Goal: Task Accomplishment & Management: Manage account settings

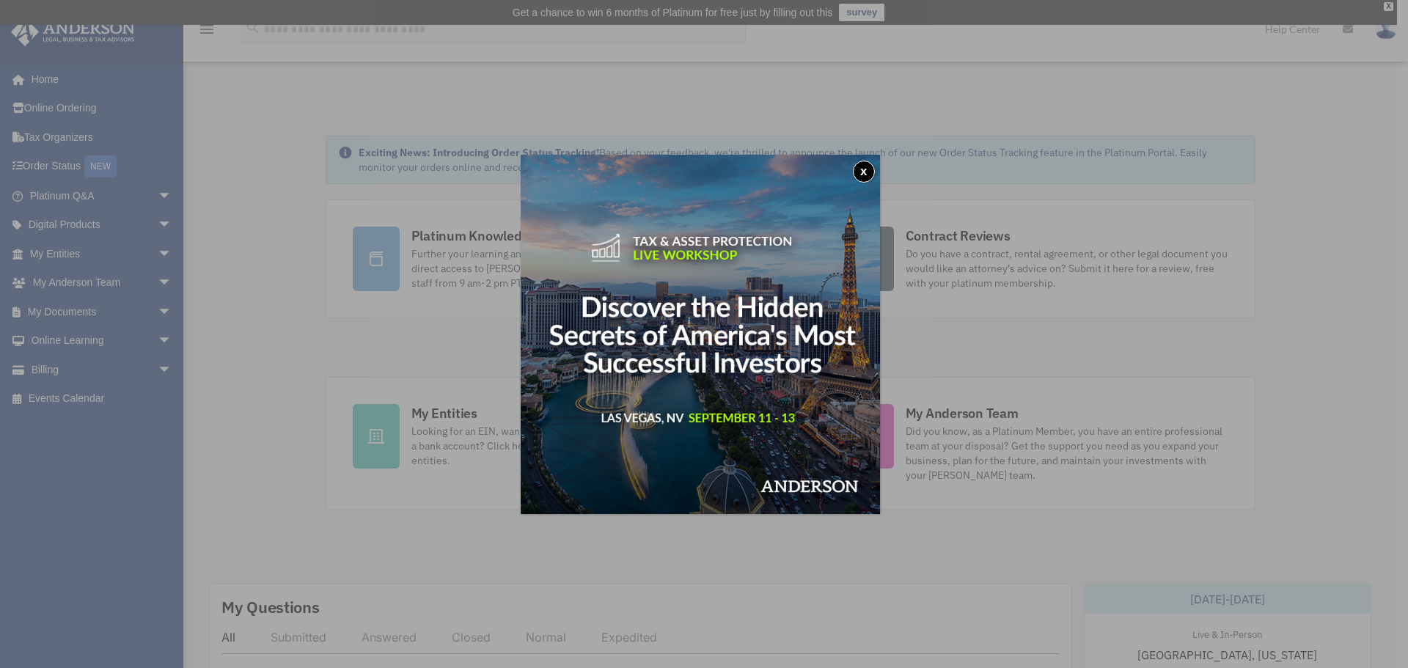
click at [867, 165] on button "x" at bounding box center [864, 172] width 22 height 22
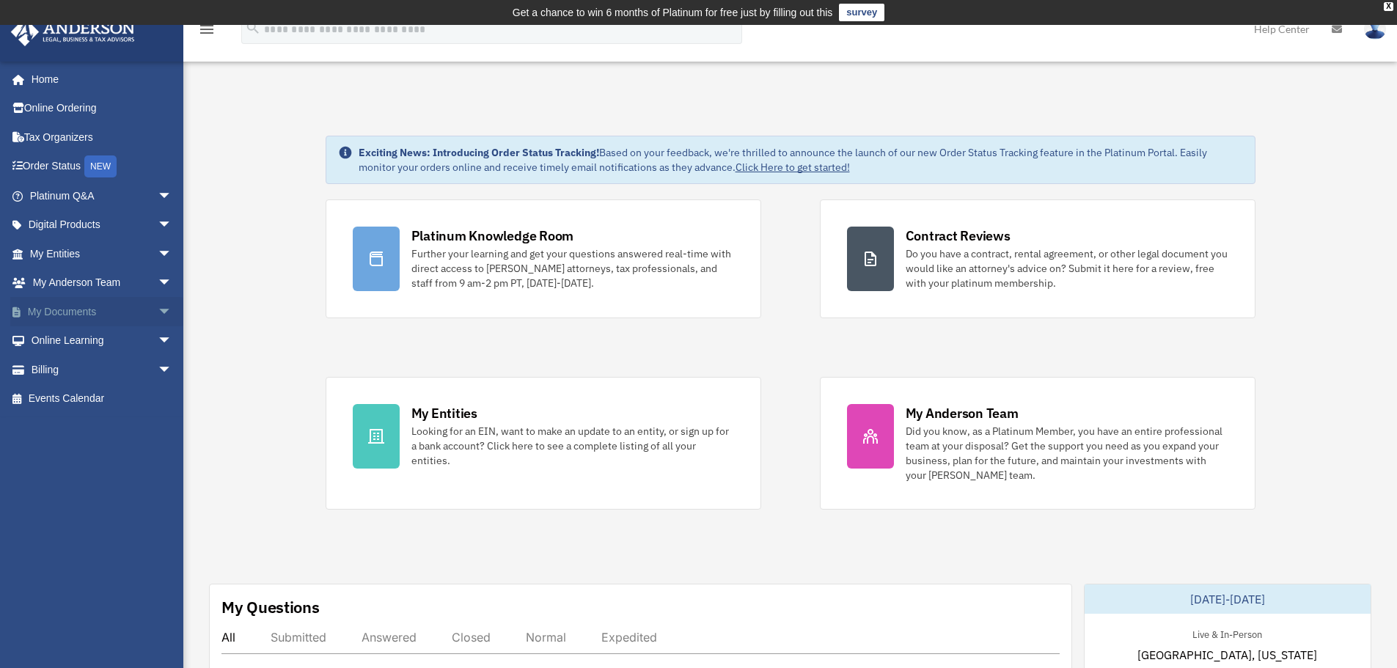
click at [65, 300] on link "My Documents arrow_drop_down" at bounding box center [102, 311] width 184 height 29
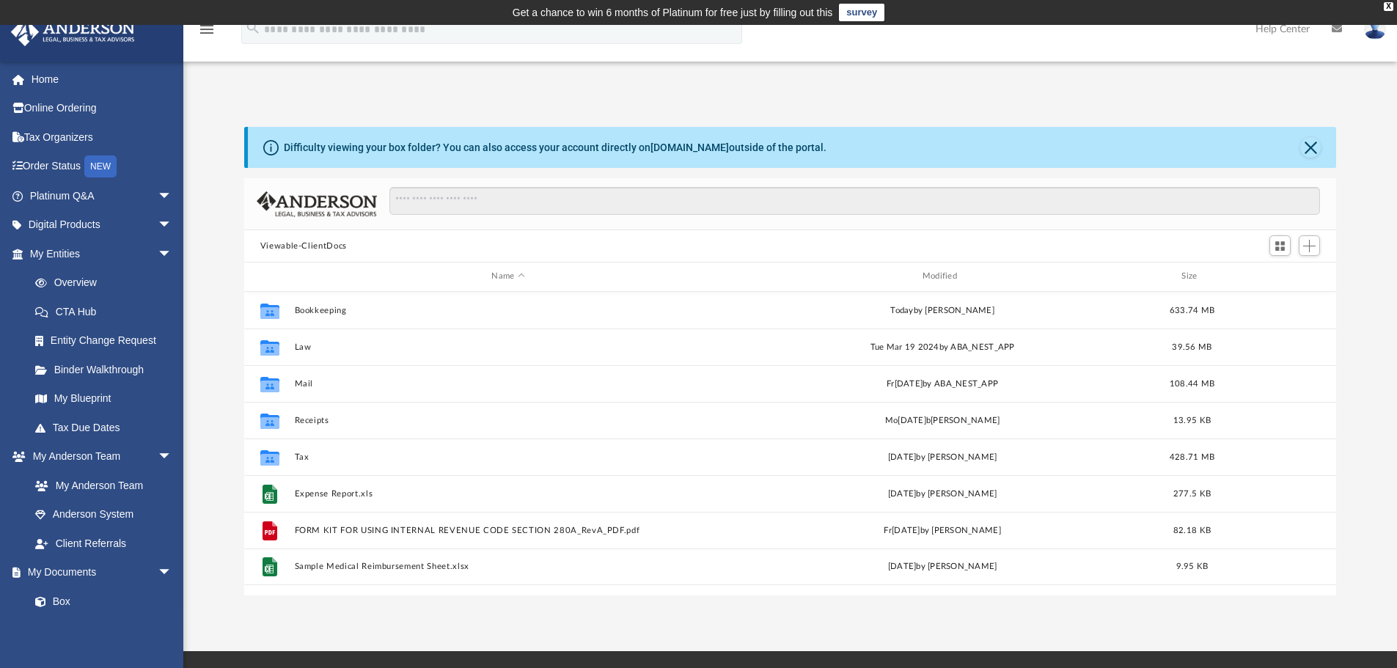
scroll to position [323, 1081]
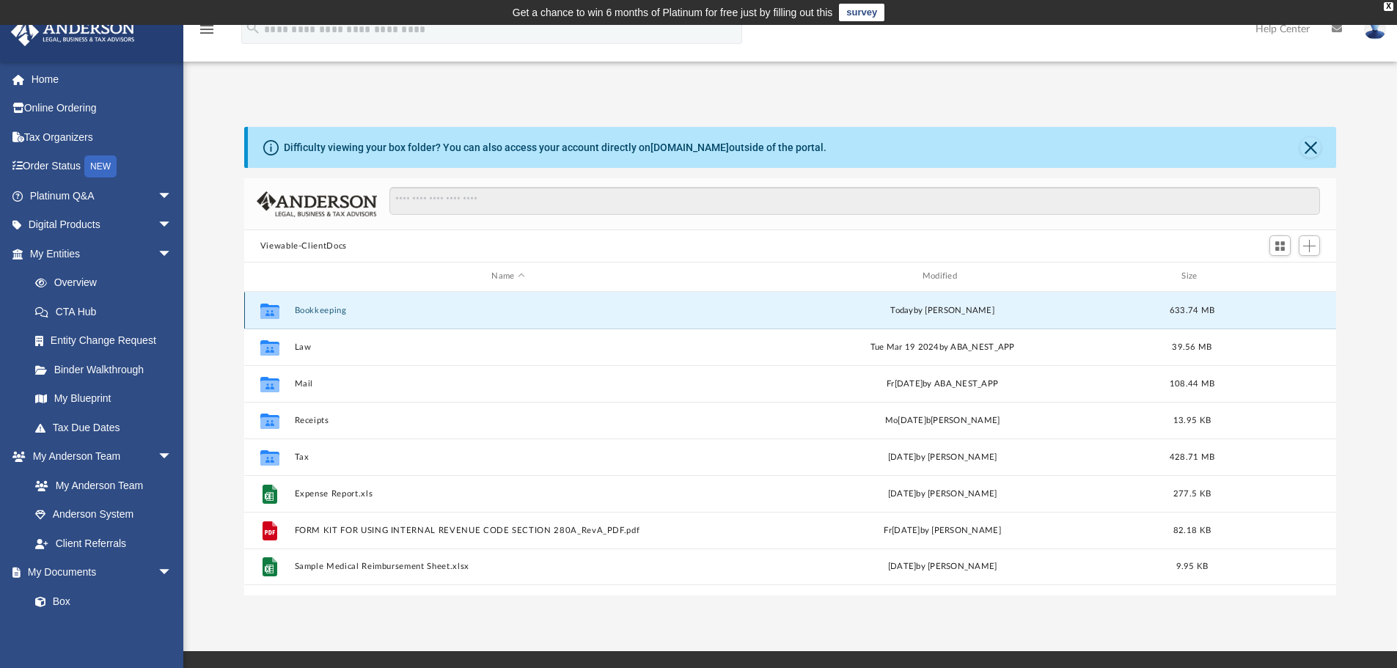
click at [322, 306] on button "Bookkeeping" at bounding box center [507, 311] width 427 height 10
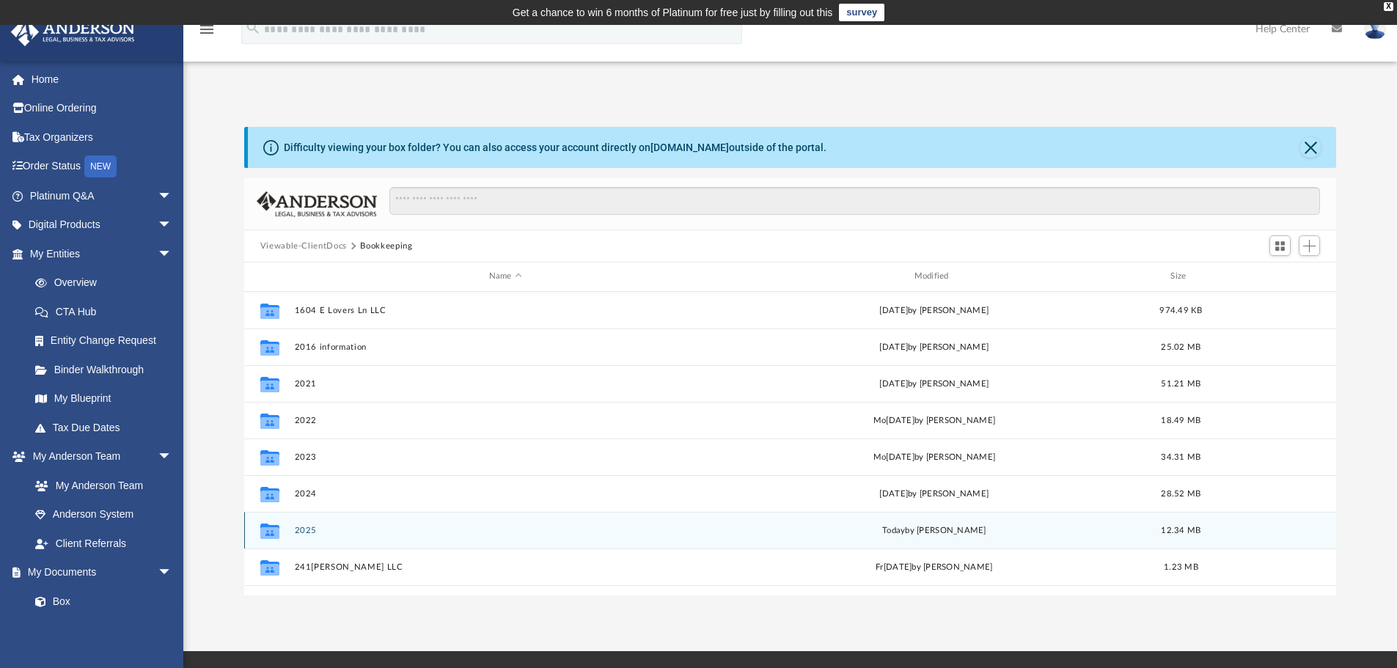
click at [296, 534] on button "2025" at bounding box center [505, 531] width 422 height 10
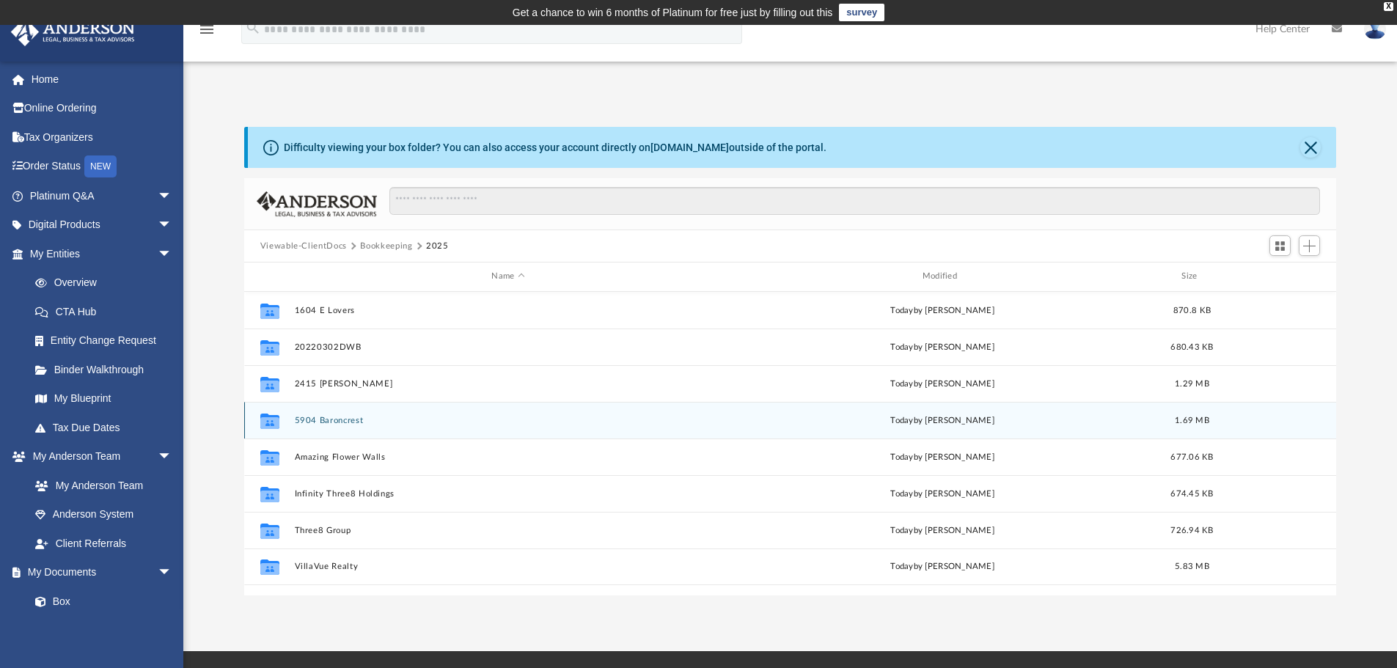
click at [352, 428] on div "Collaborated Folder 5904 Baroncrest today by Angela Crescini 1.69 MB" at bounding box center [790, 420] width 1092 height 37
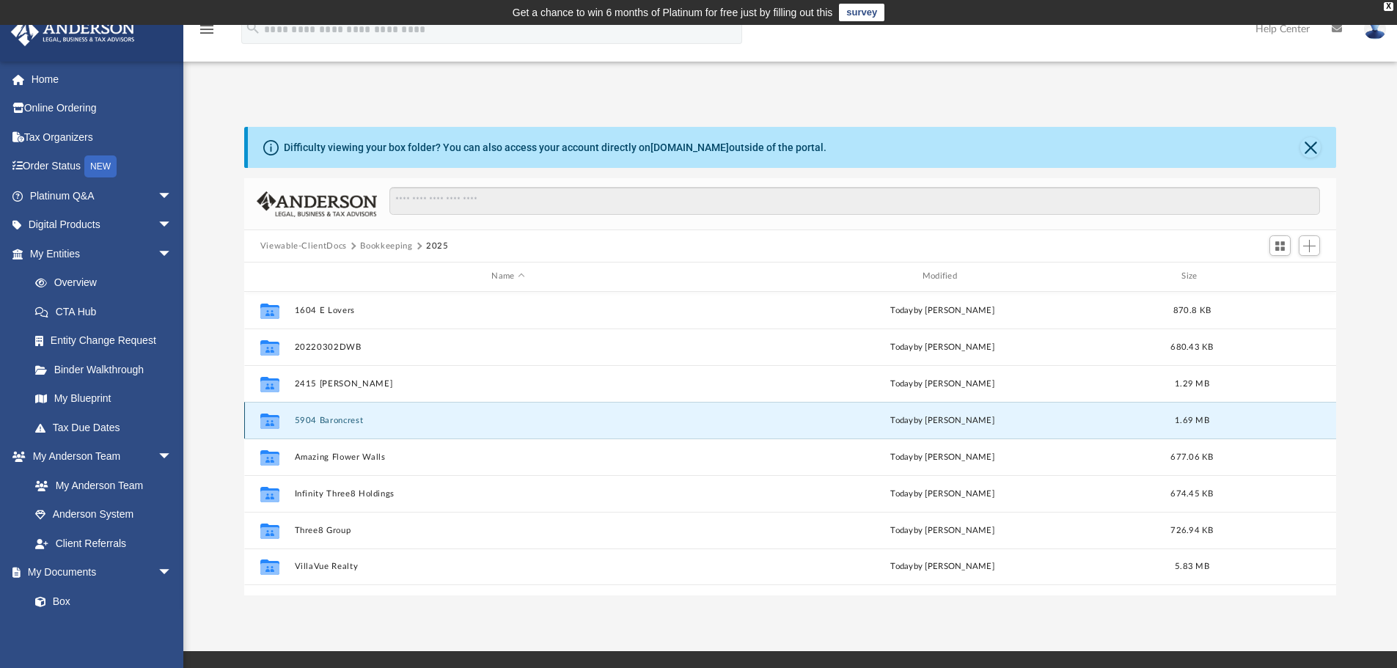
click at [350, 422] on button "5904 Baroncrest" at bounding box center [507, 421] width 427 height 10
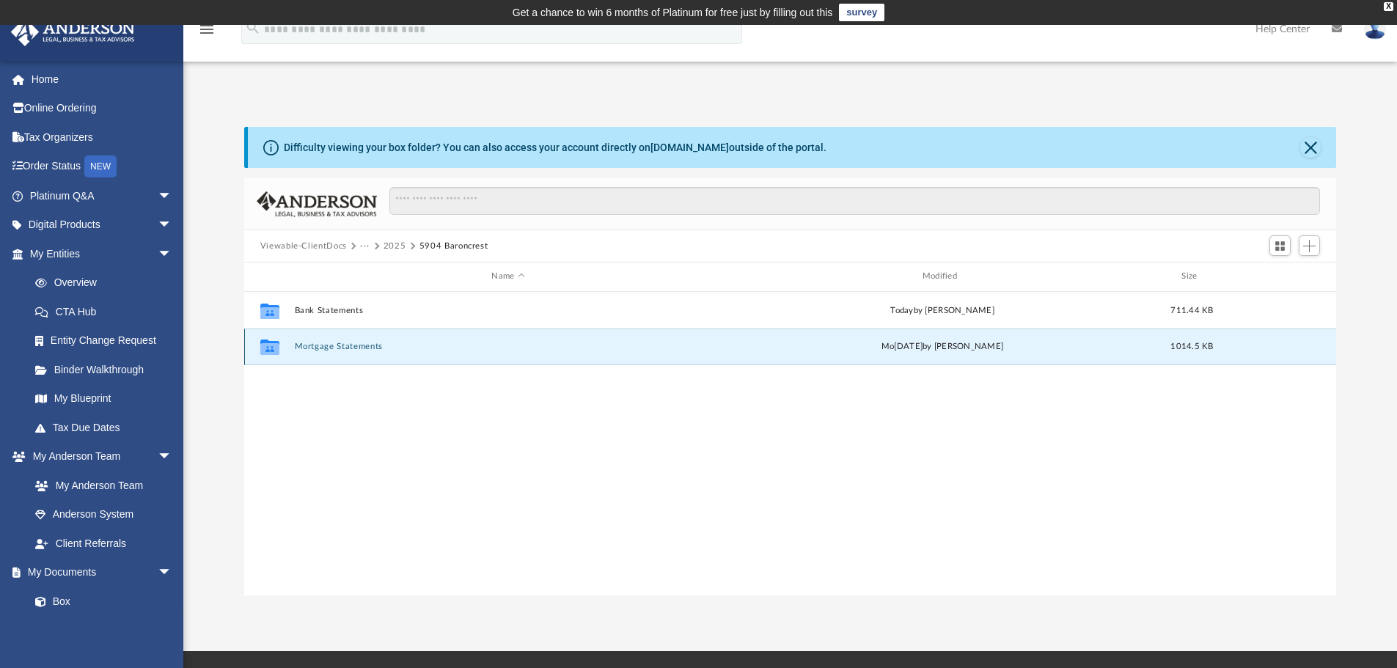
click at [333, 351] on button "Mortgage Statements" at bounding box center [507, 347] width 427 height 10
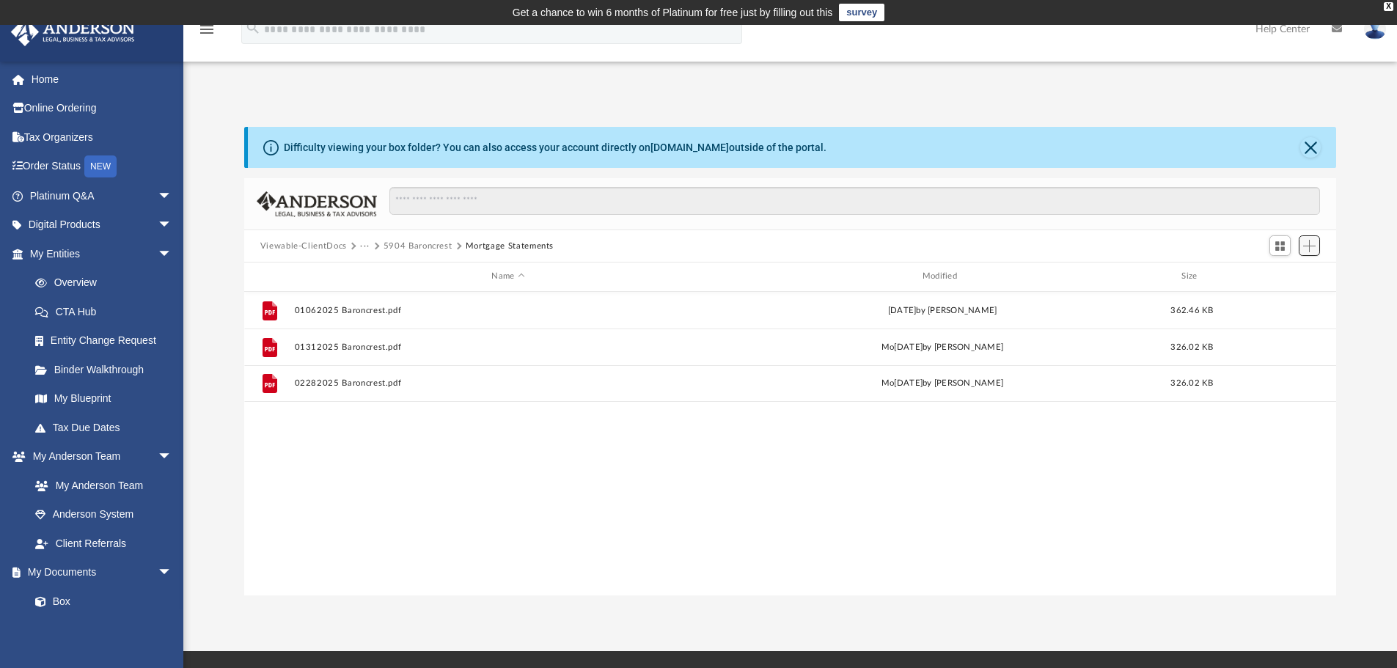
click at [1307, 245] on span "Add" at bounding box center [1309, 246] width 12 height 12
click at [1260, 280] on ul "Upload New Folder" at bounding box center [1288, 290] width 64 height 63
click at [1267, 278] on li "Upload" at bounding box center [1288, 275] width 47 height 15
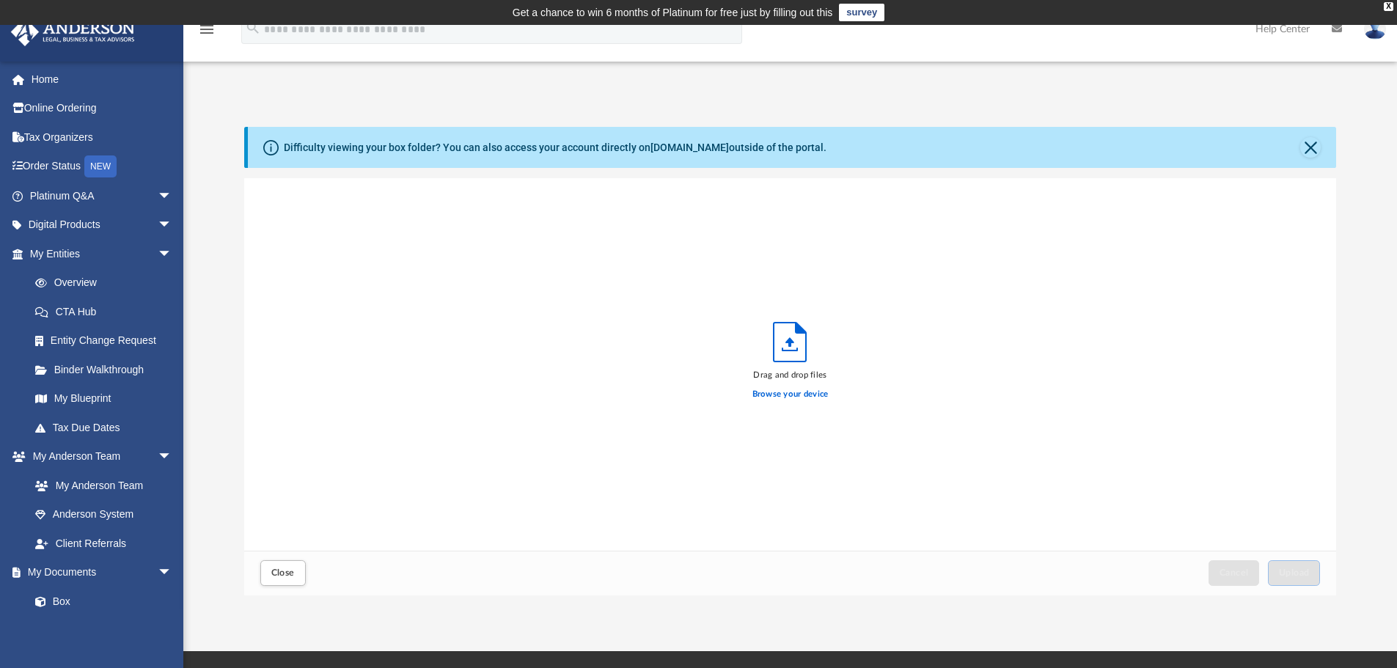
scroll to position [361, 1081]
click at [788, 390] on label "Browse your device" at bounding box center [790, 394] width 76 height 13
click at [0, 0] on input "Browse your device" at bounding box center [0, 0] width 0 height 0
click at [1299, 566] on button "Upload" at bounding box center [1294, 573] width 53 height 26
click at [785, 386] on label "Select More Files" at bounding box center [790, 392] width 67 height 13
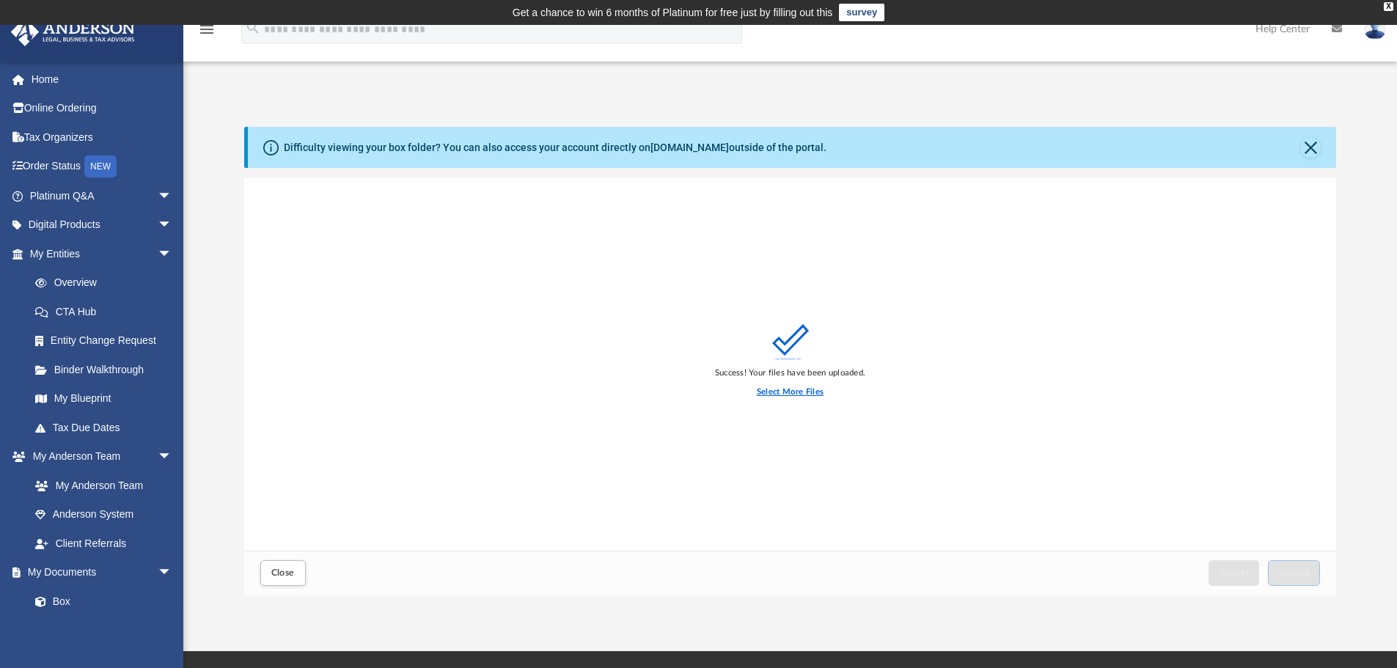
click at [0, 0] on input "Select More Files" at bounding box center [0, 0] width 0 height 0
click at [1299, 572] on span "Upload" at bounding box center [1294, 572] width 31 height 9
click at [779, 394] on label "Select More Files" at bounding box center [790, 392] width 67 height 13
click at [0, 0] on input "Select More Files" at bounding box center [0, 0] width 0 height 0
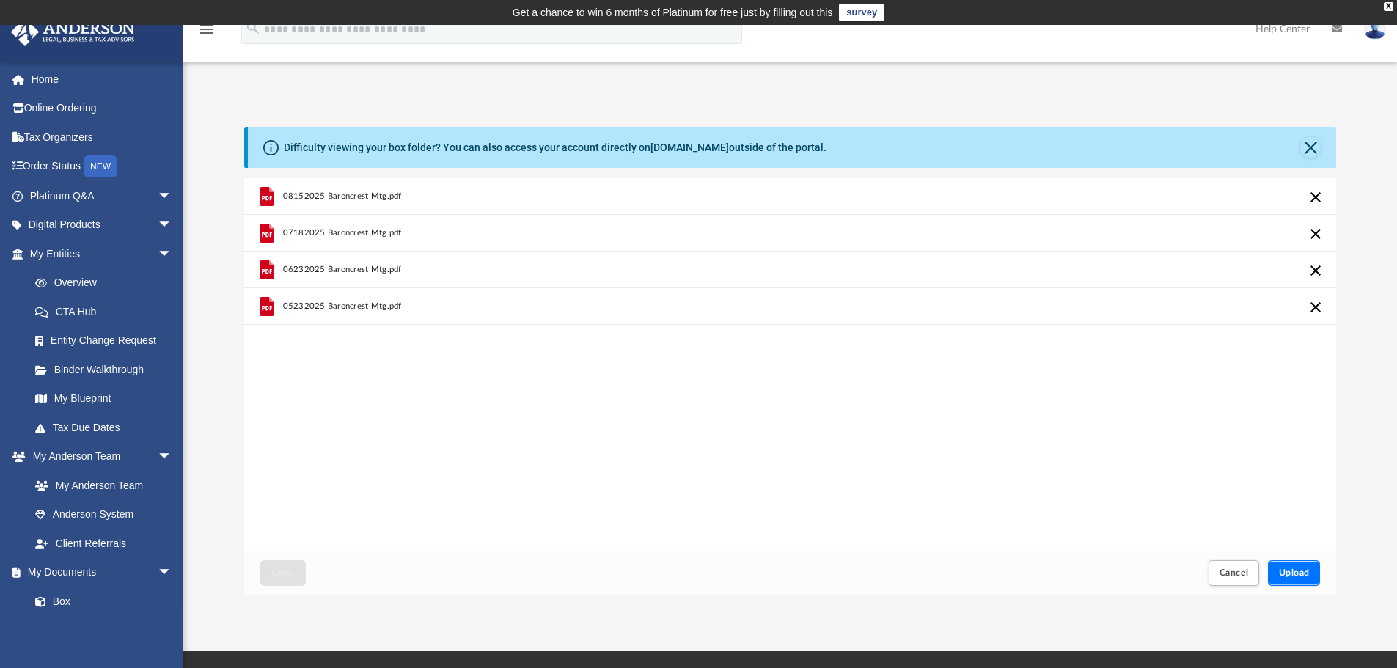
click at [1315, 579] on button "Upload" at bounding box center [1294, 573] width 53 height 26
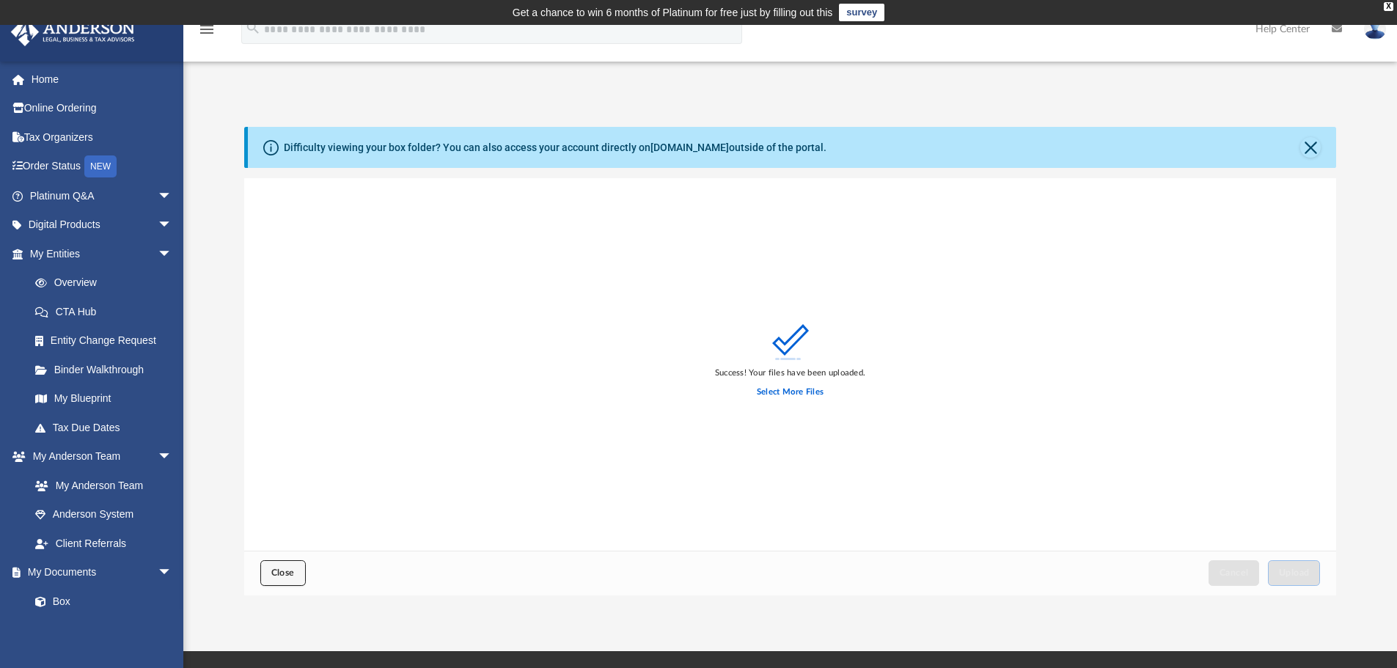
click at [274, 570] on span "Close" at bounding box center [282, 572] width 23 height 9
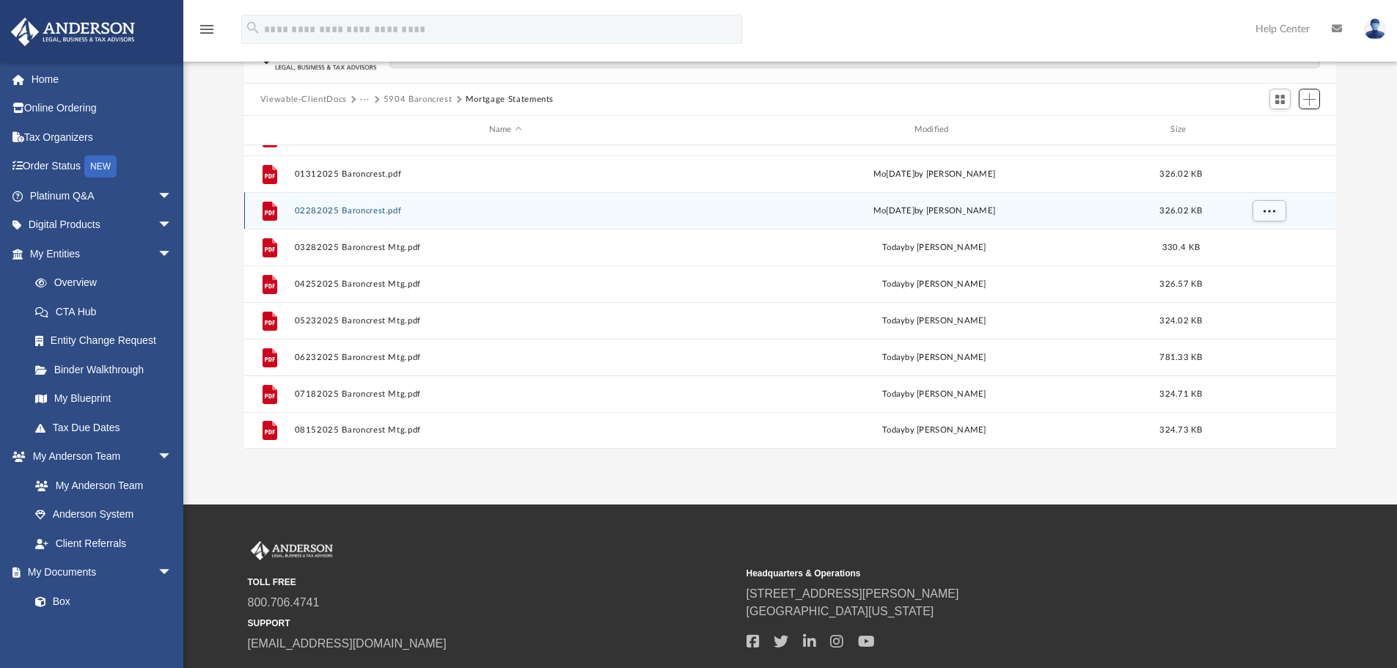
scroll to position [0, 0]
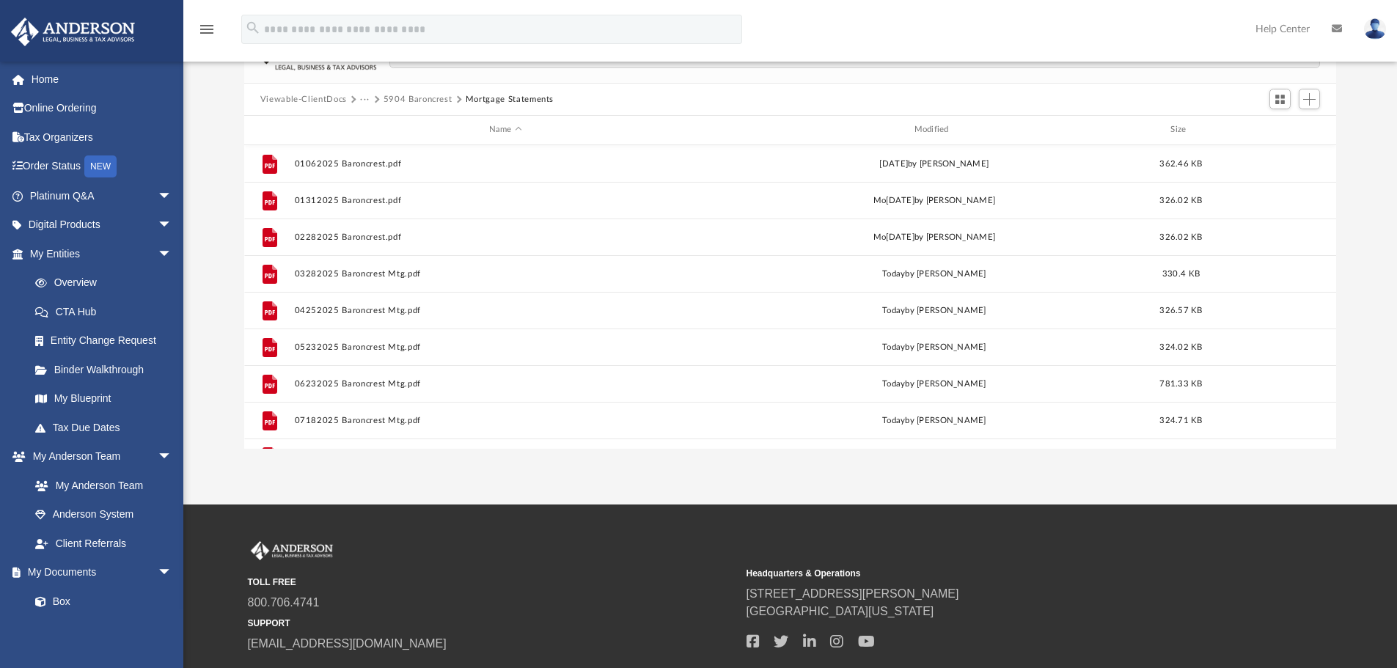
click at [291, 96] on button "Viewable-ClientDocs" at bounding box center [303, 99] width 87 height 13
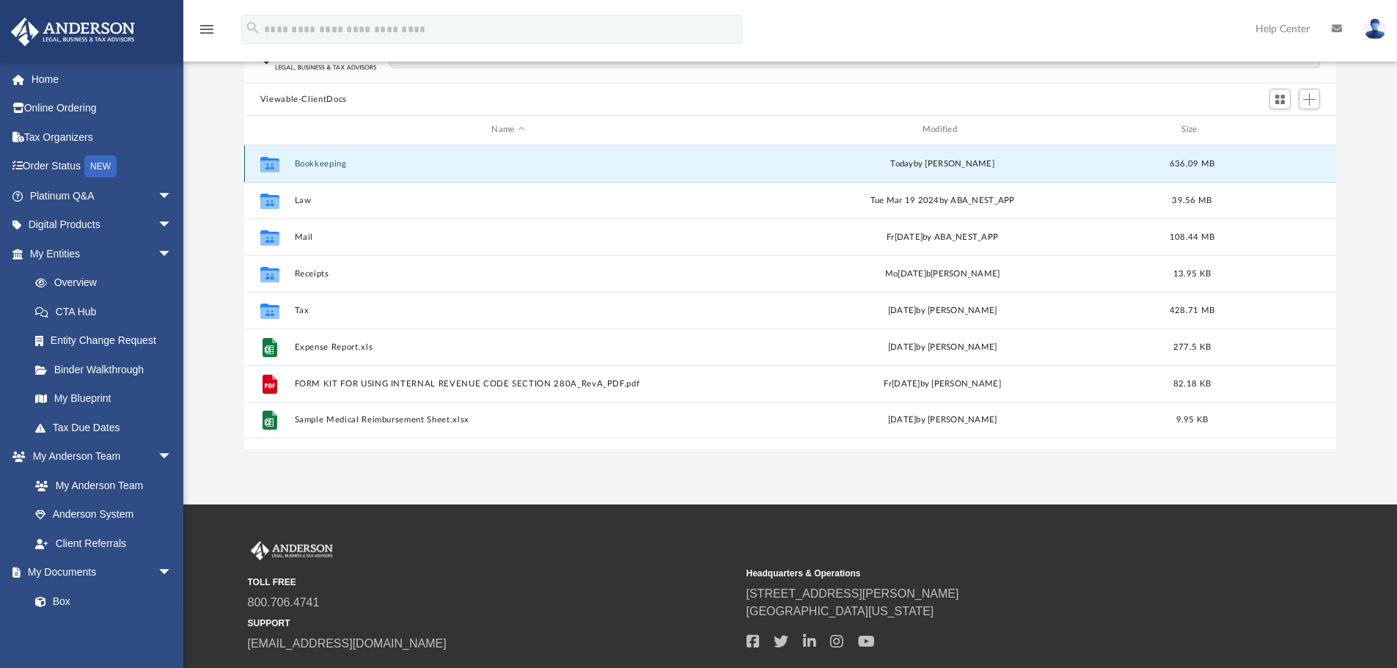
click at [325, 166] on button "Bookkeeping" at bounding box center [507, 164] width 427 height 10
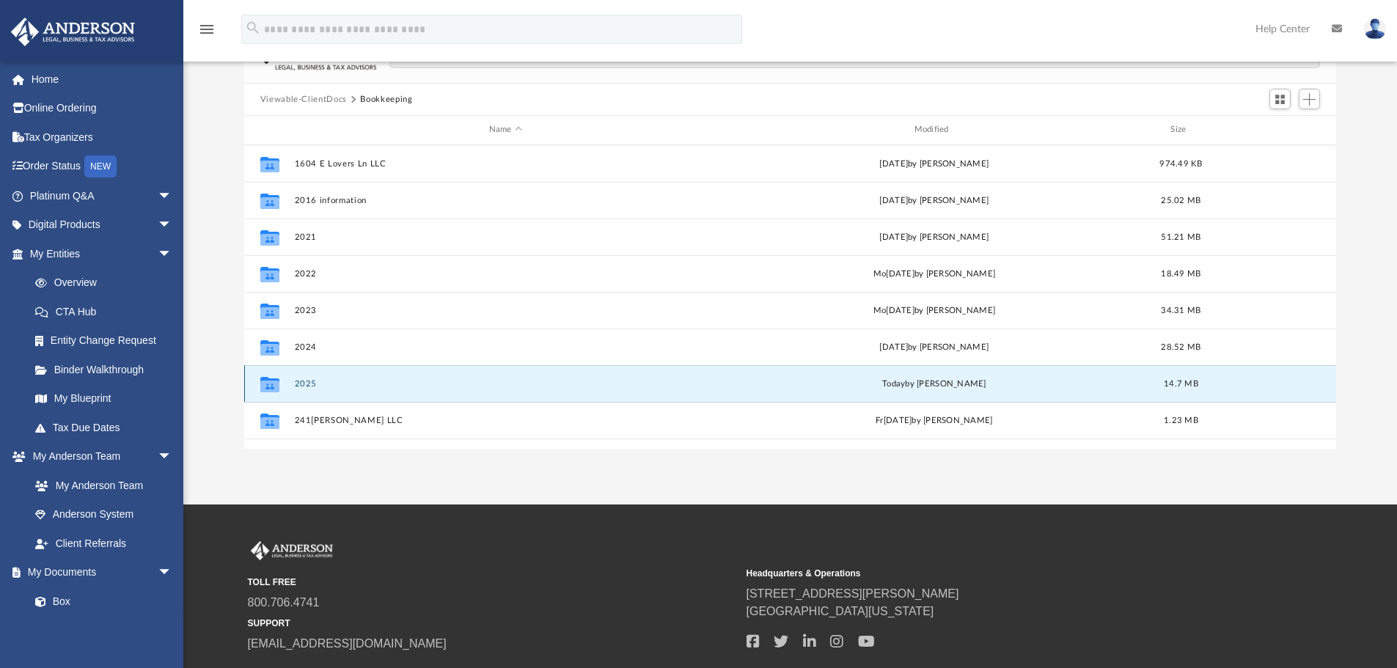
click at [301, 389] on button "2025" at bounding box center [505, 384] width 422 height 10
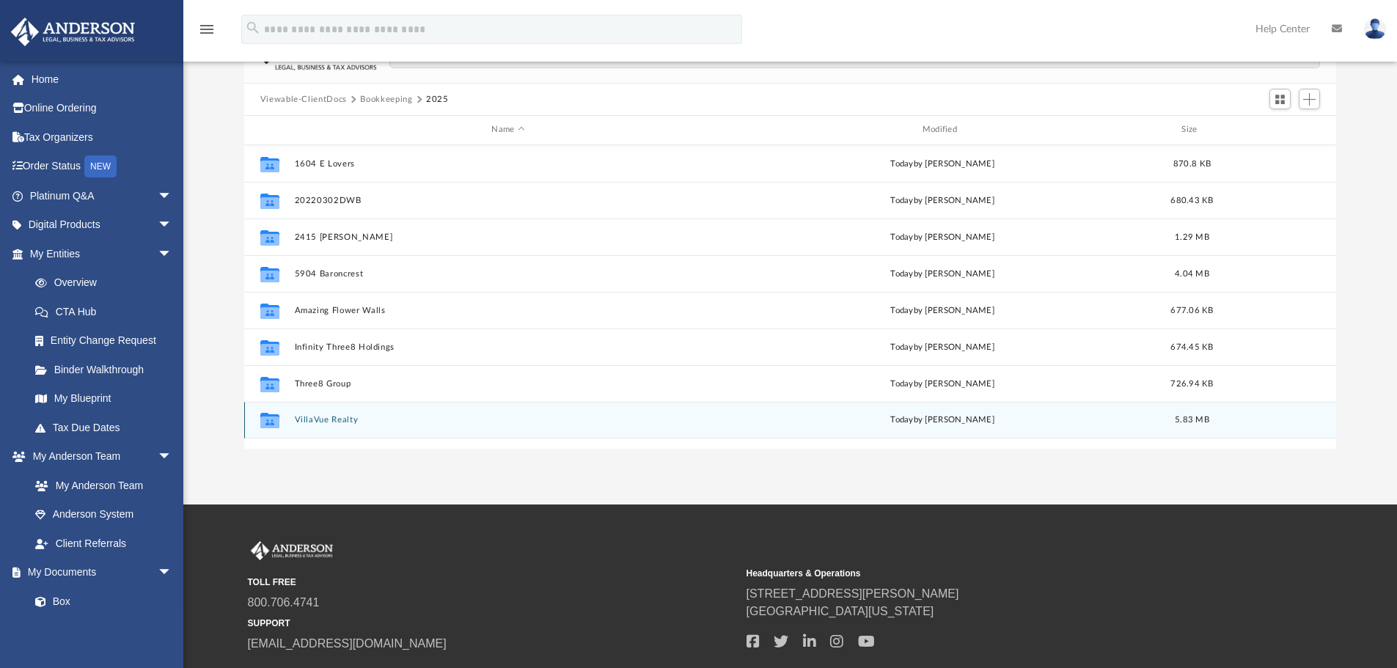
click at [322, 419] on button "VillaVue Realty" at bounding box center [507, 420] width 427 height 10
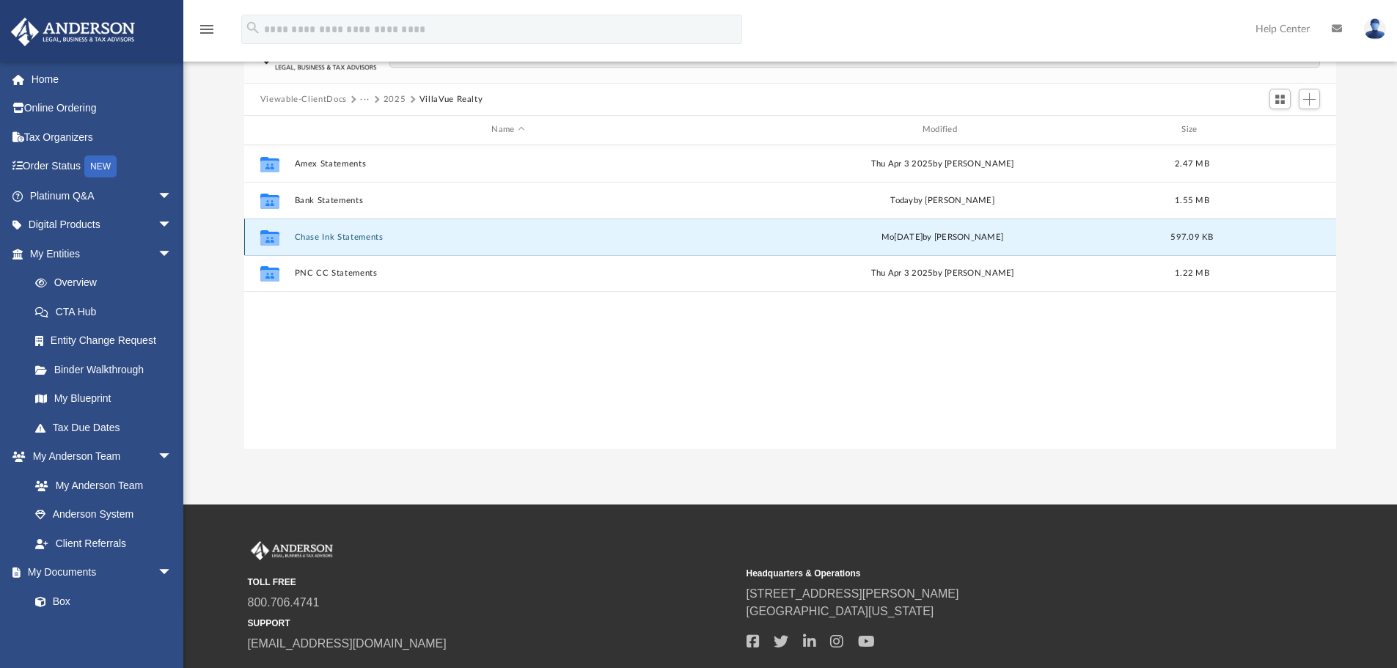
click at [361, 234] on button "Chase Ink Statements" at bounding box center [507, 237] width 427 height 10
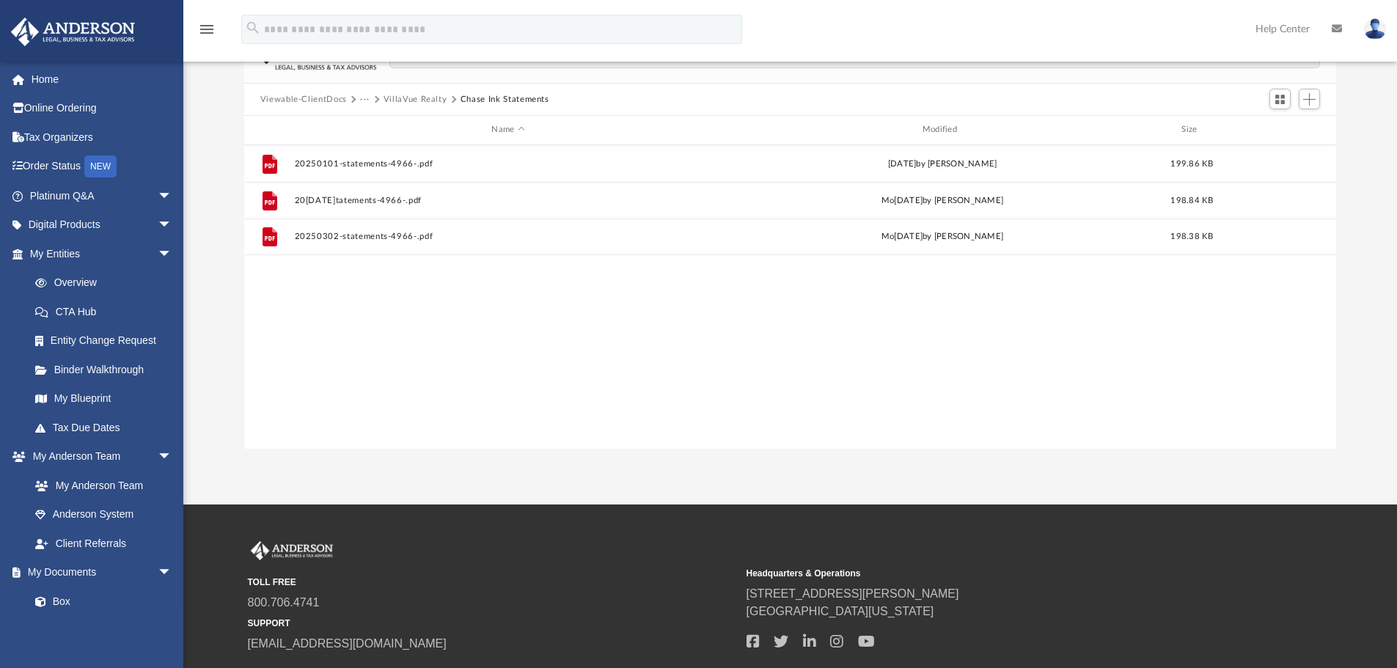
click at [403, 95] on button "VillaVue Realty" at bounding box center [415, 99] width 64 height 13
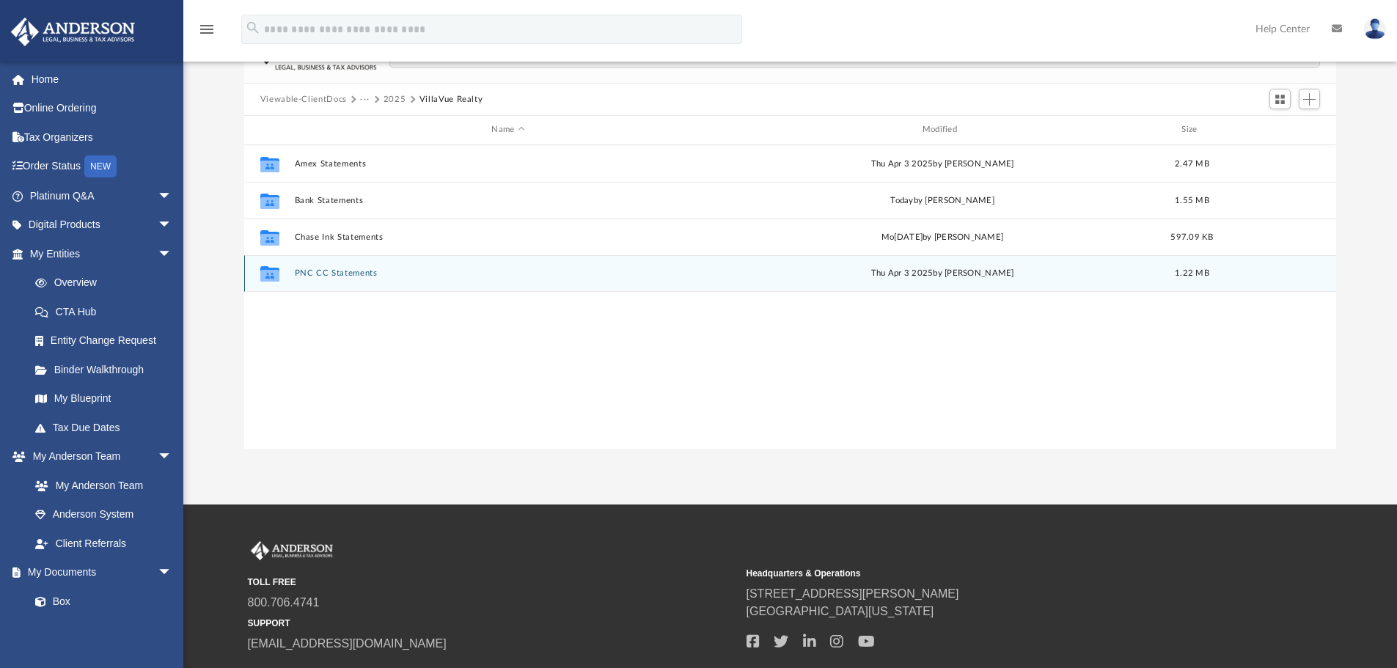
click at [321, 279] on div "Collaborated Folder PNC CC Statements Thu Apr 3 2025 by Angela Crescini 1.22 MB" at bounding box center [790, 273] width 1092 height 37
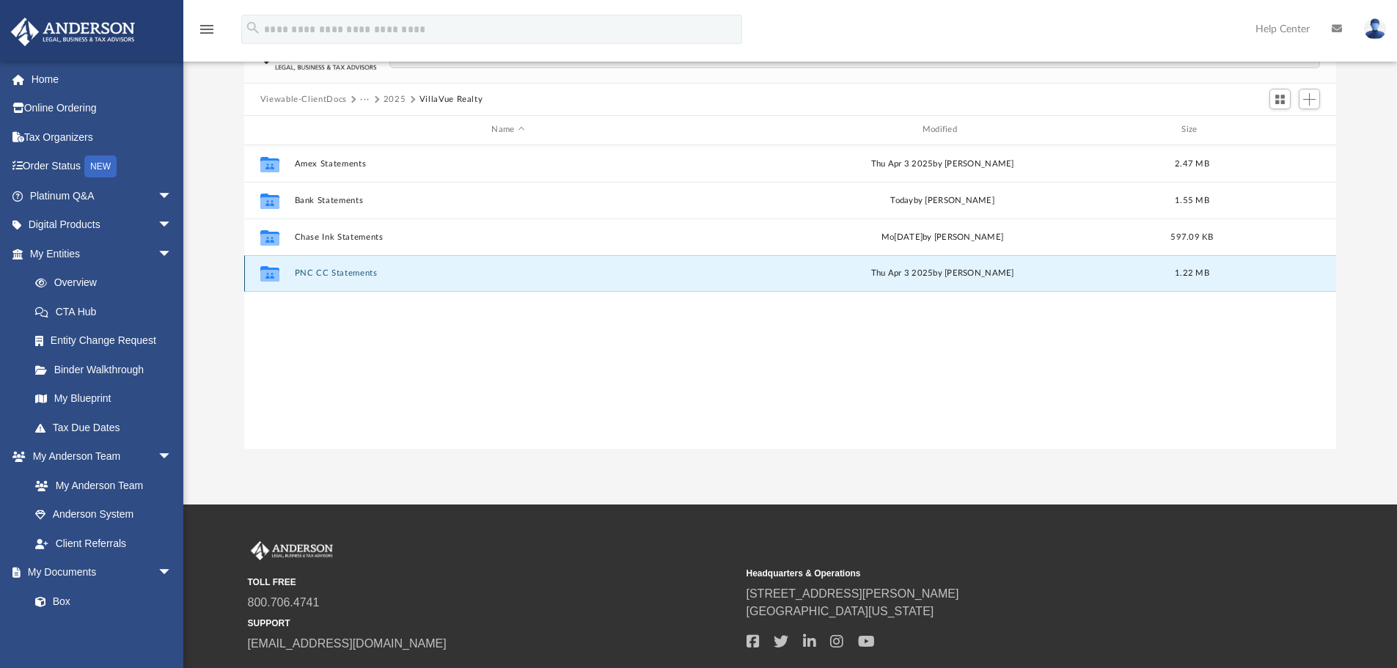
click at [323, 273] on button "PNC CC Statements" at bounding box center [507, 273] width 427 height 10
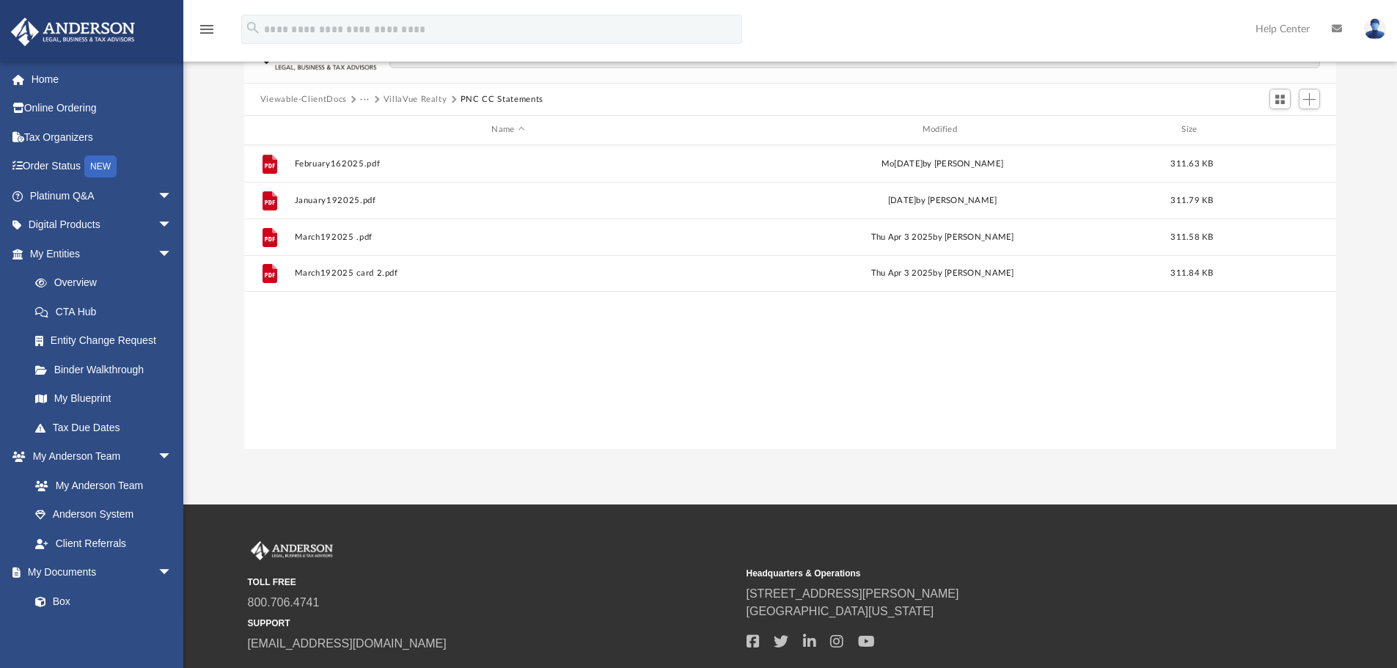
click at [1134, 419] on div "File February162025.pdf Mon Mar 10 2025 by Angela Crescini 311.63 KB File Janua…" at bounding box center [790, 297] width 1092 height 304
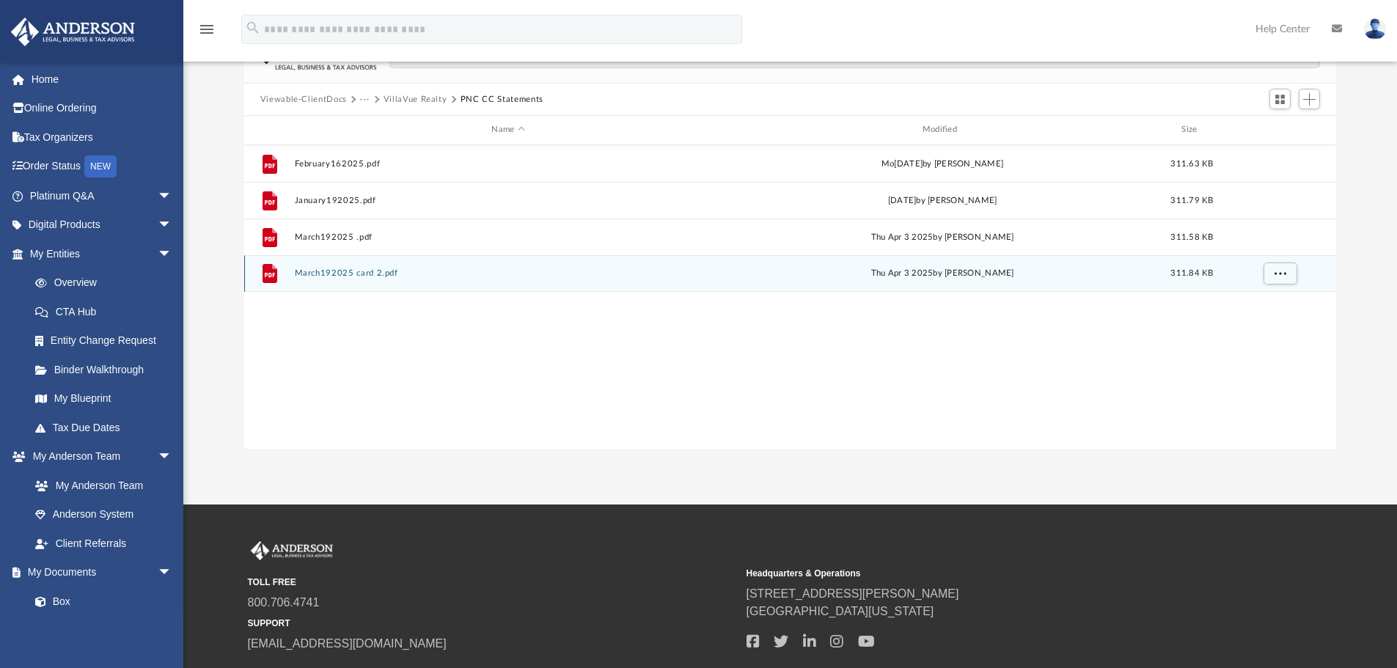
click at [350, 276] on button "March192025 card 2.pdf" at bounding box center [507, 273] width 427 height 10
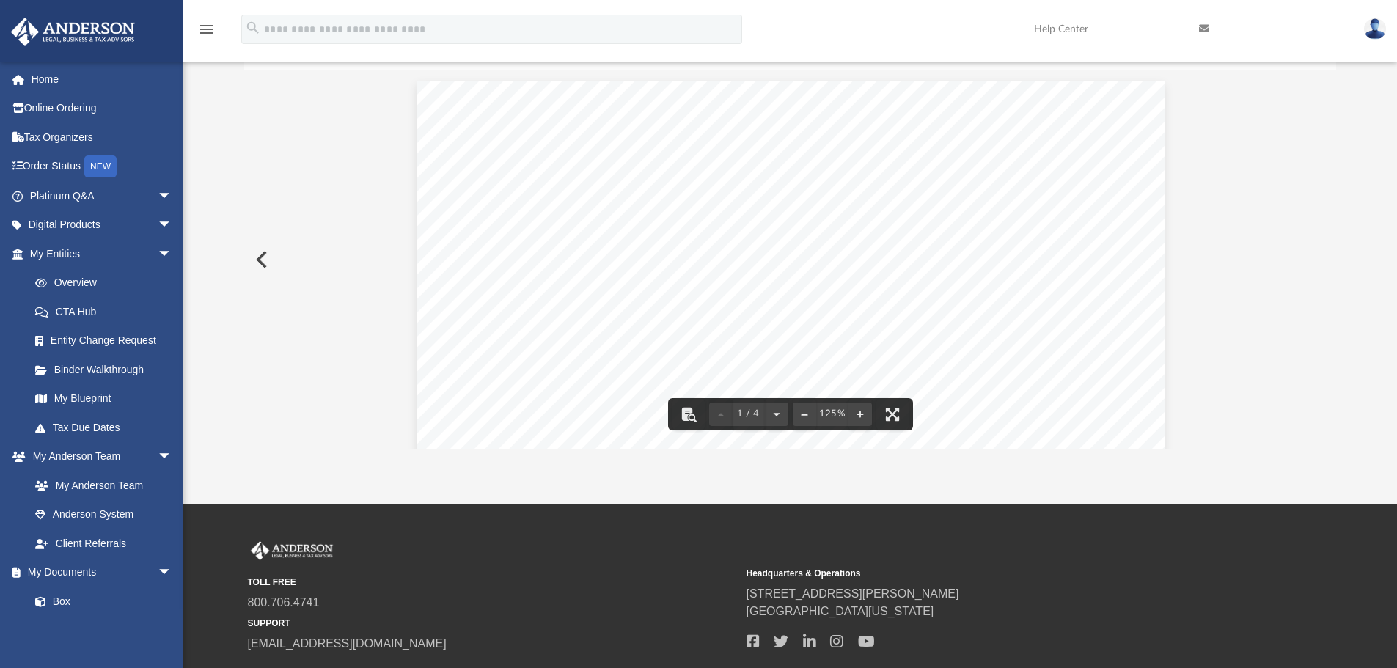
click at [264, 257] on button "Preview" at bounding box center [260, 259] width 32 height 41
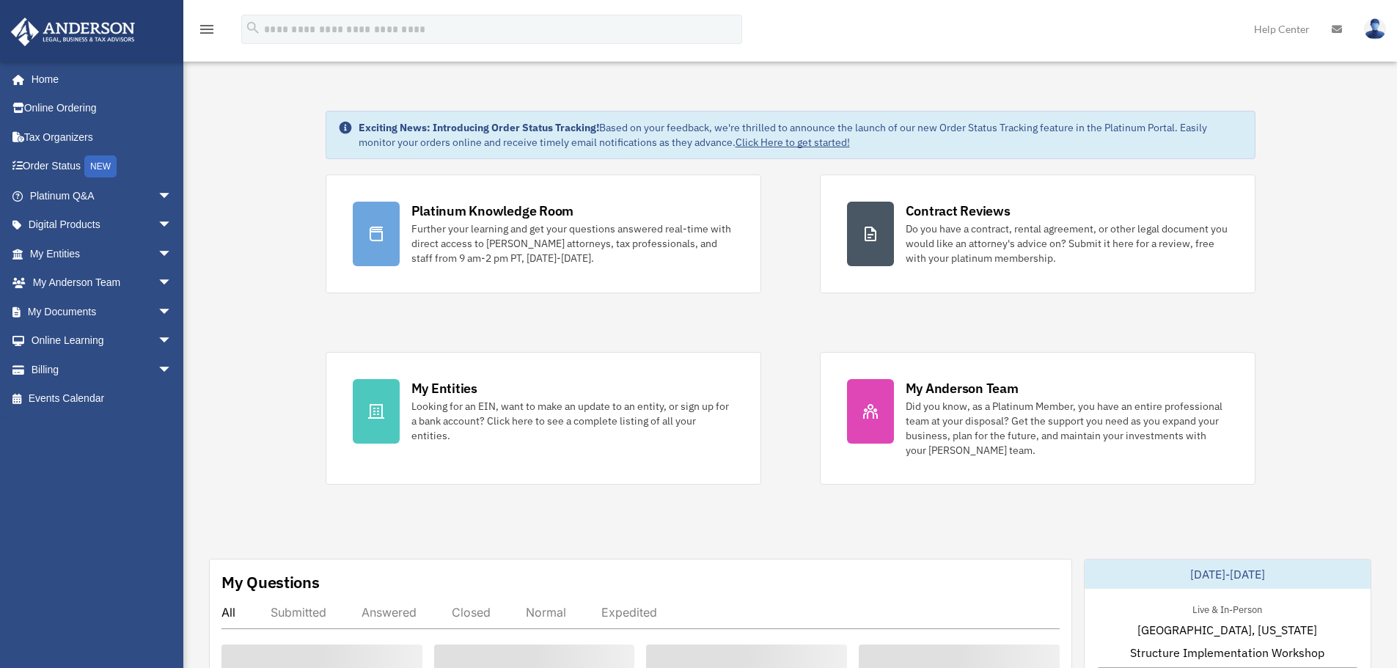
click at [202, 24] on icon "menu" at bounding box center [207, 30] width 18 height 18
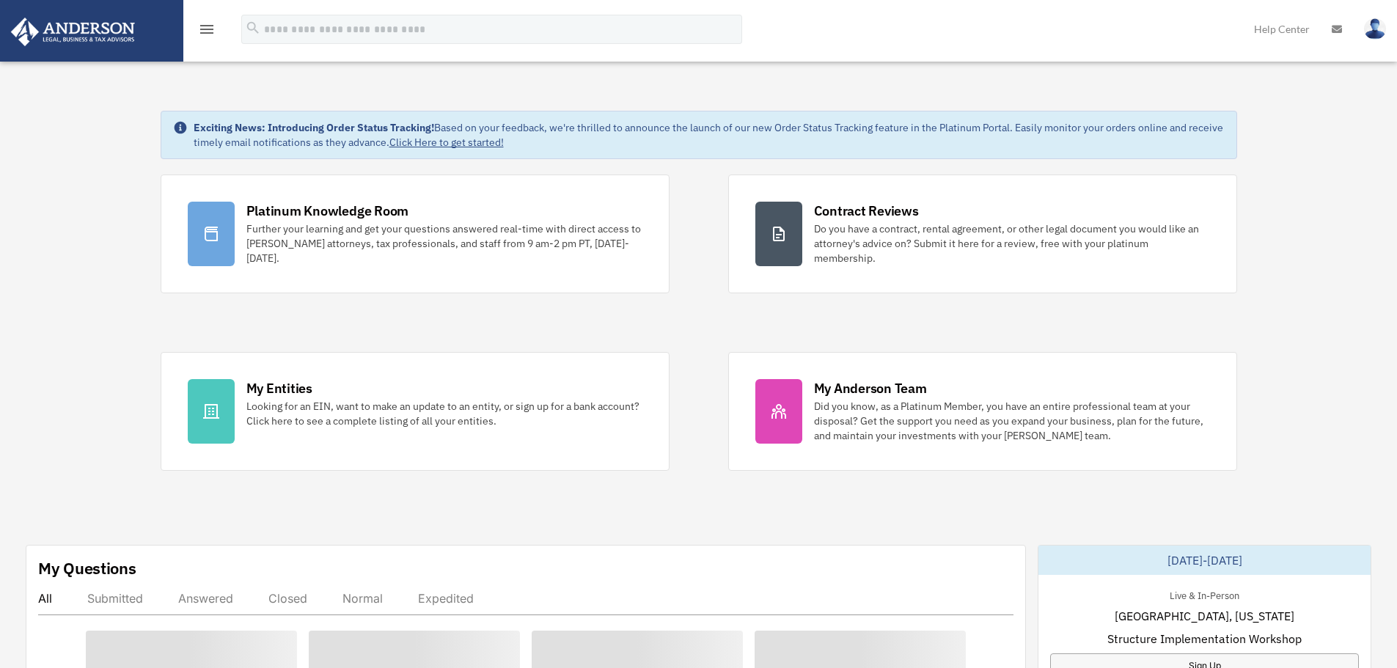
click at [202, 24] on icon "menu" at bounding box center [207, 30] width 18 height 18
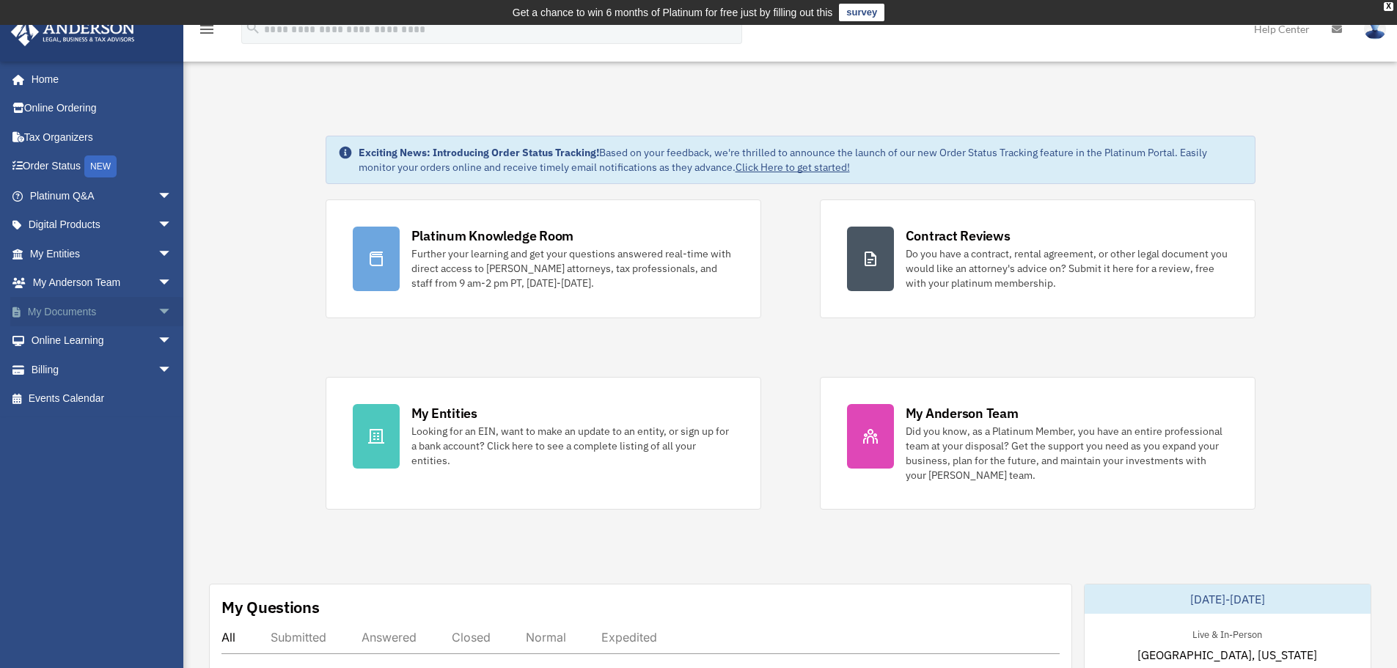
click at [92, 302] on link "My Documents arrow_drop_down" at bounding box center [102, 311] width 184 height 29
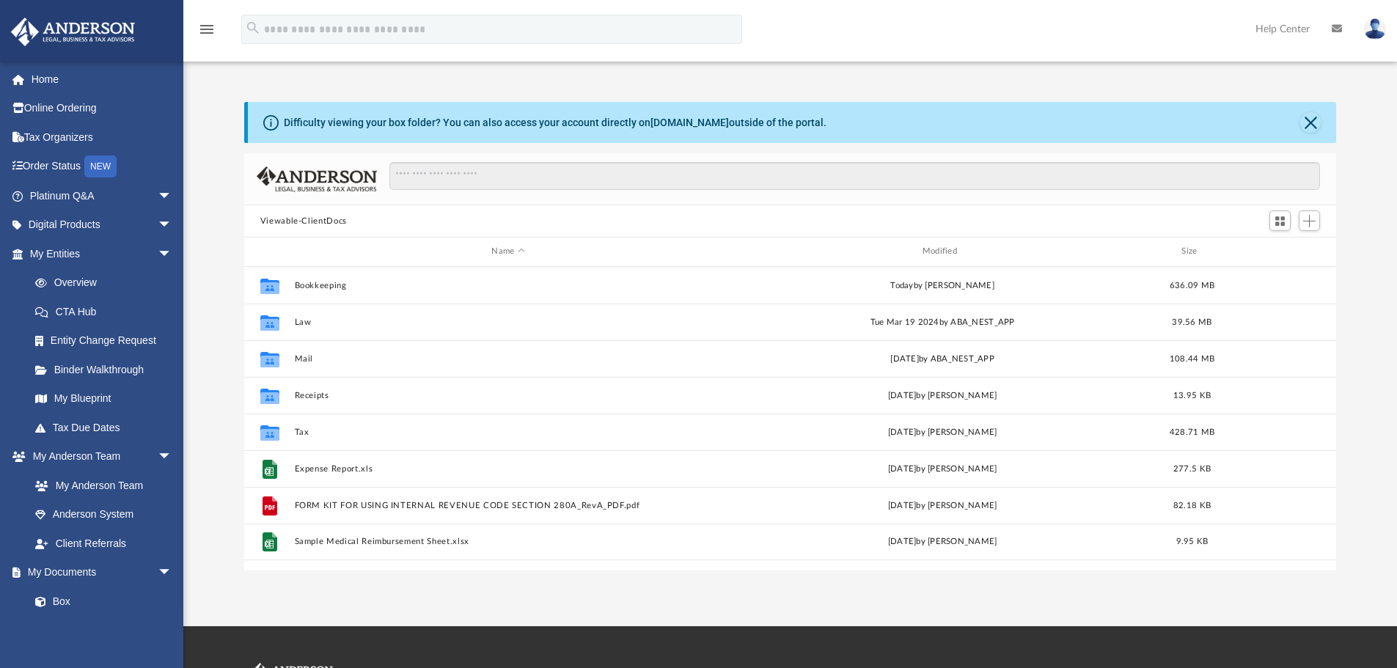
scroll to position [323, 1081]
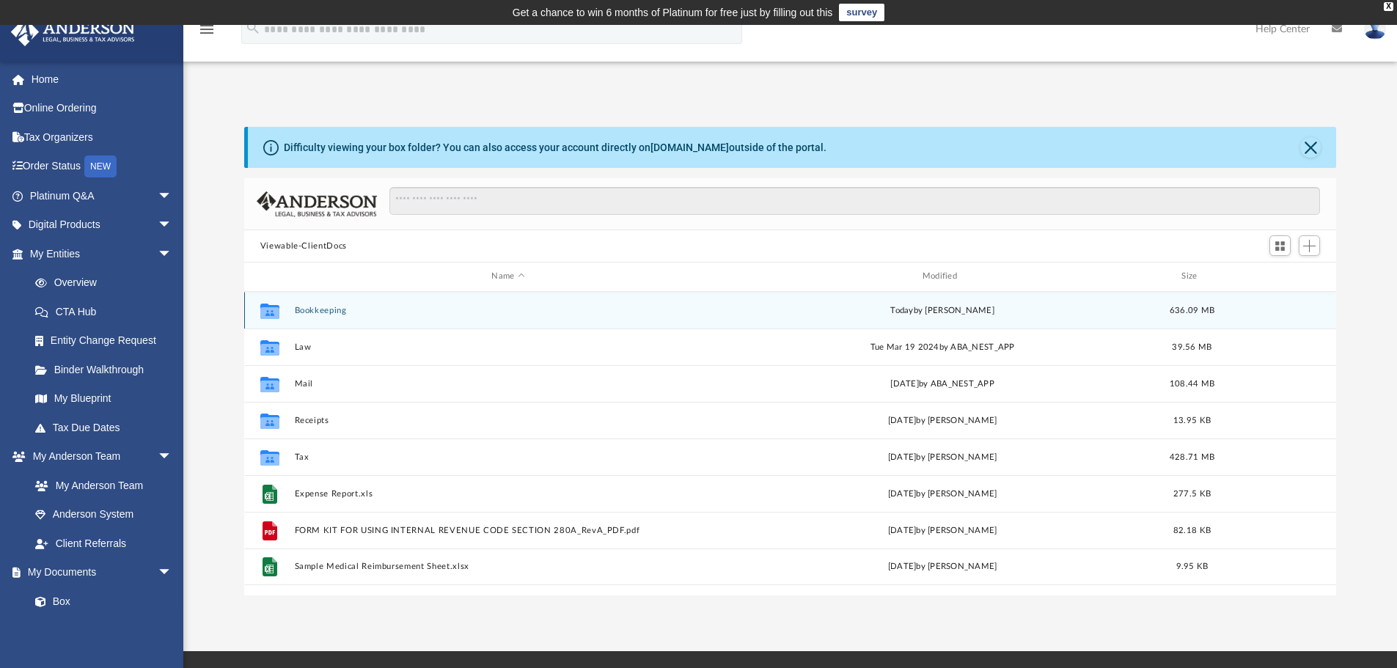
click at [344, 312] on button "Bookkeeping" at bounding box center [507, 311] width 427 height 10
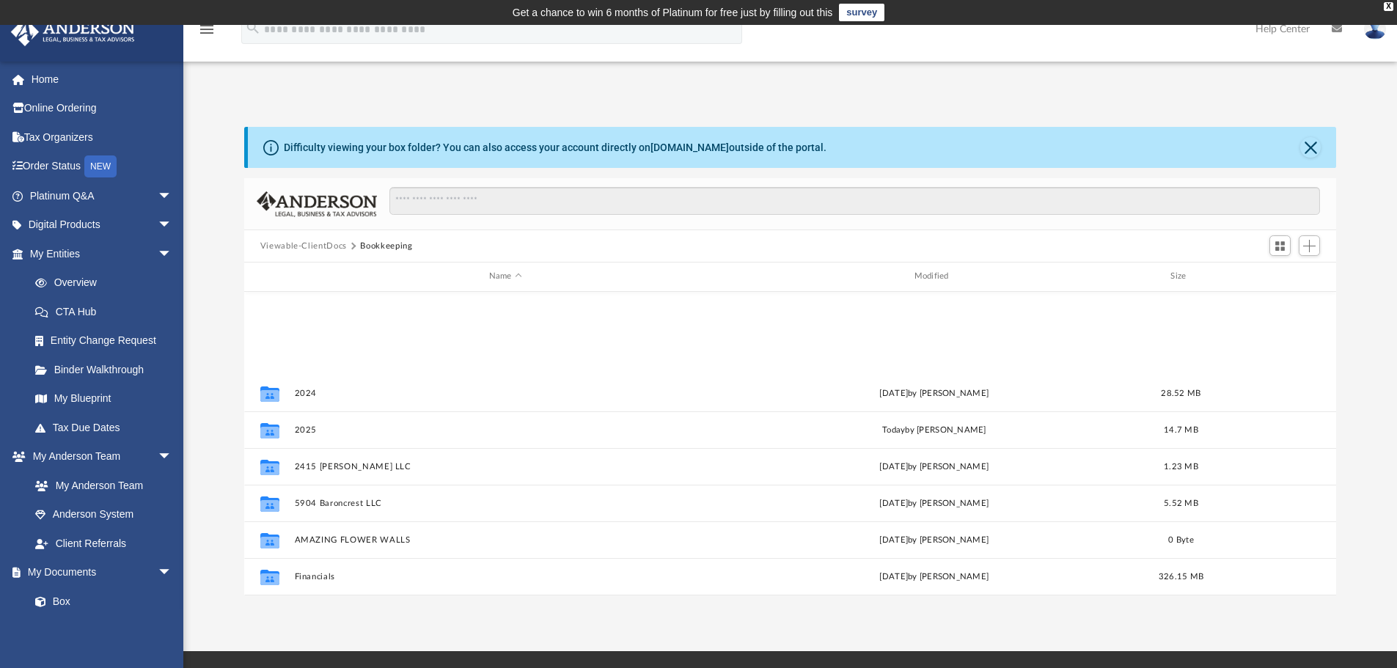
scroll to position [320, 0]
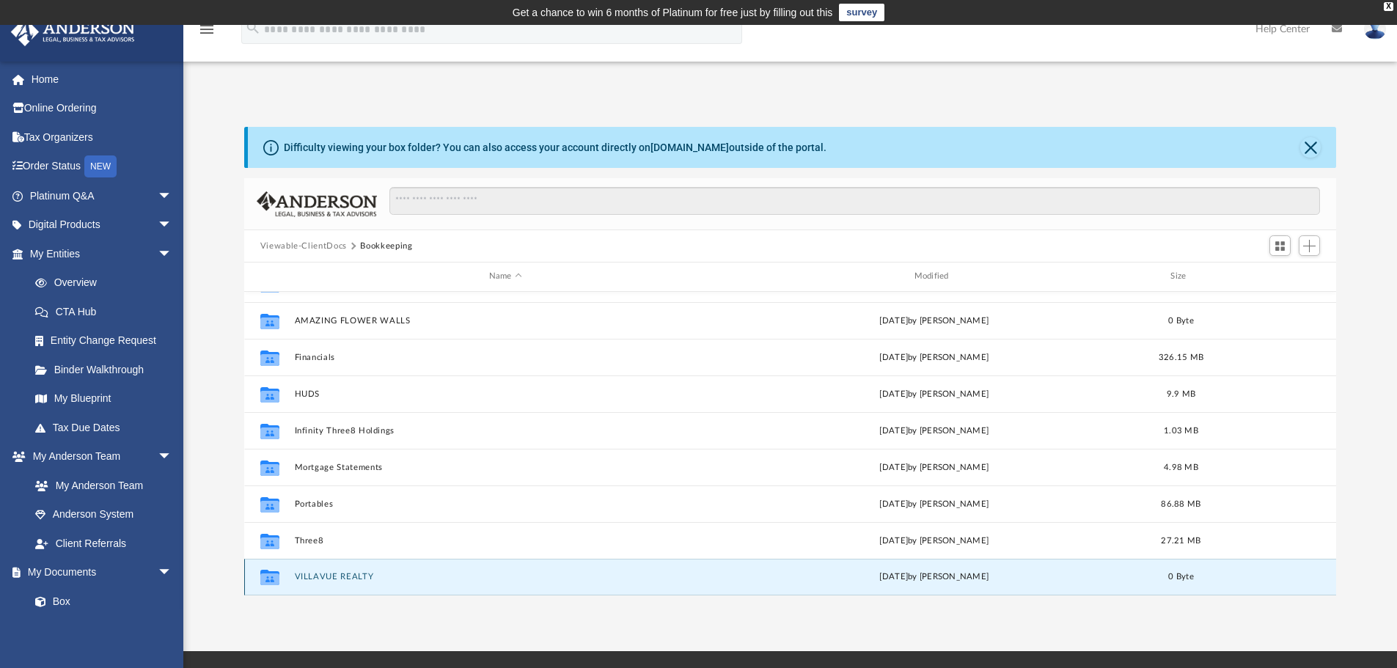
click at [339, 576] on button "VILLAVUE REALTY" at bounding box center [505, 577] width 422 height 10
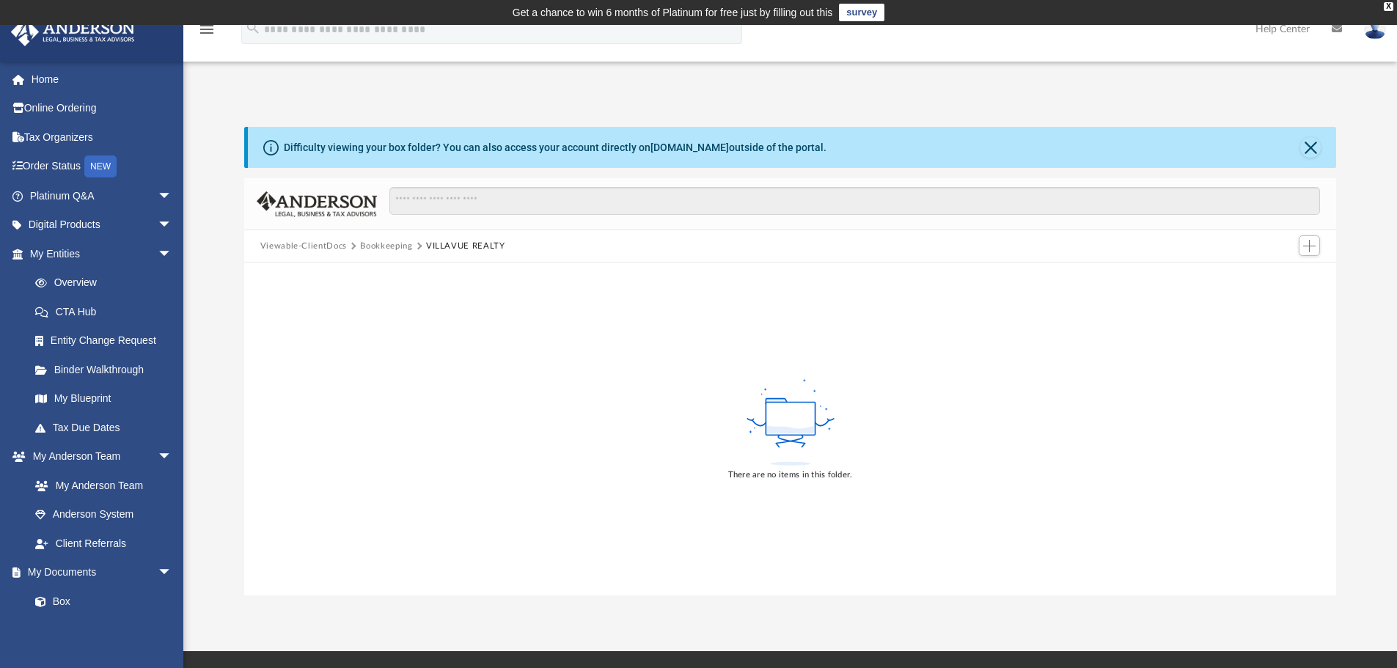
click at [369, 240] on button "Bookkeeping" at bounding box center [386, 246] width 52 height 13
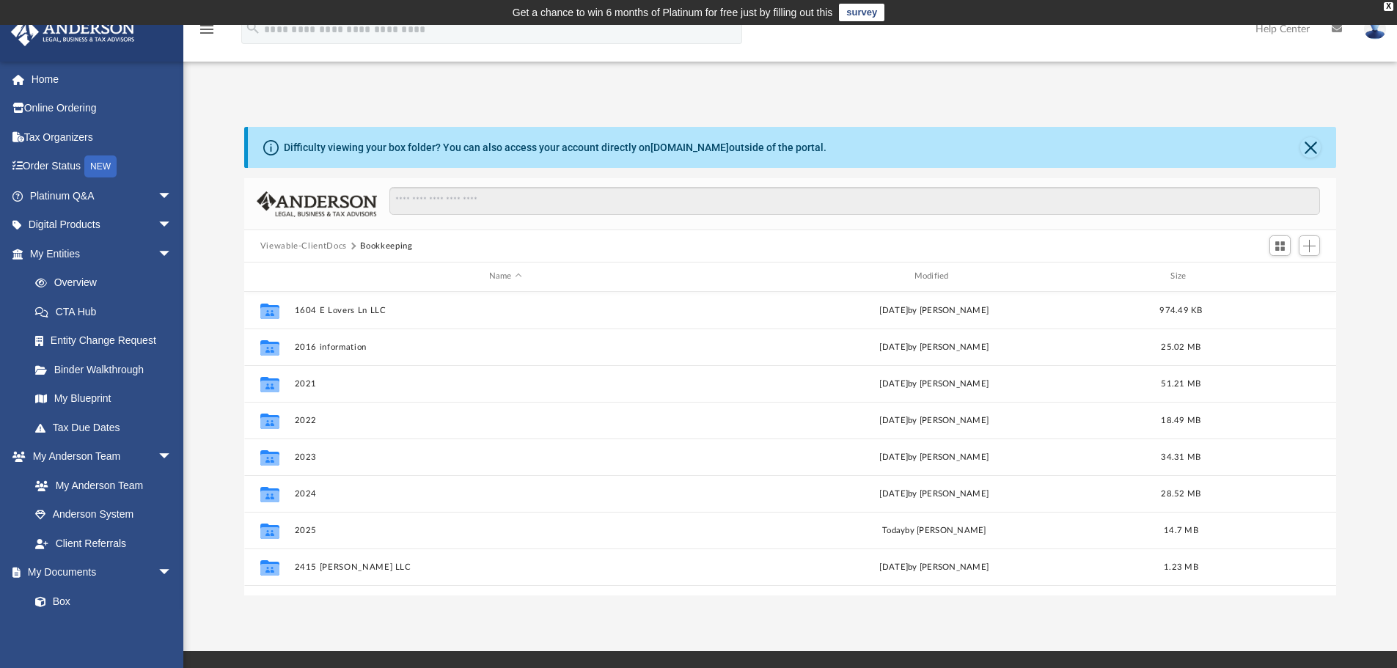
scroll to position [323, 1081]
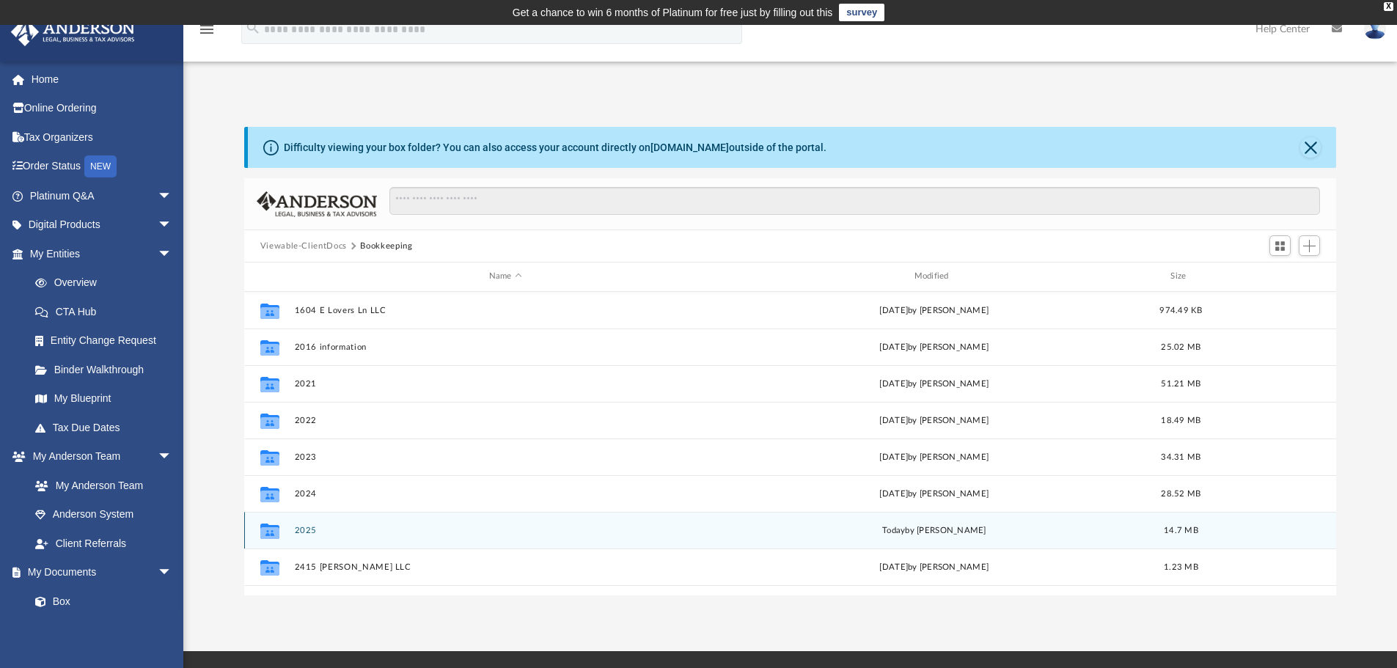
click at [308, 530] on button "2025" at bounding box center [505, 531] width 422 height 10
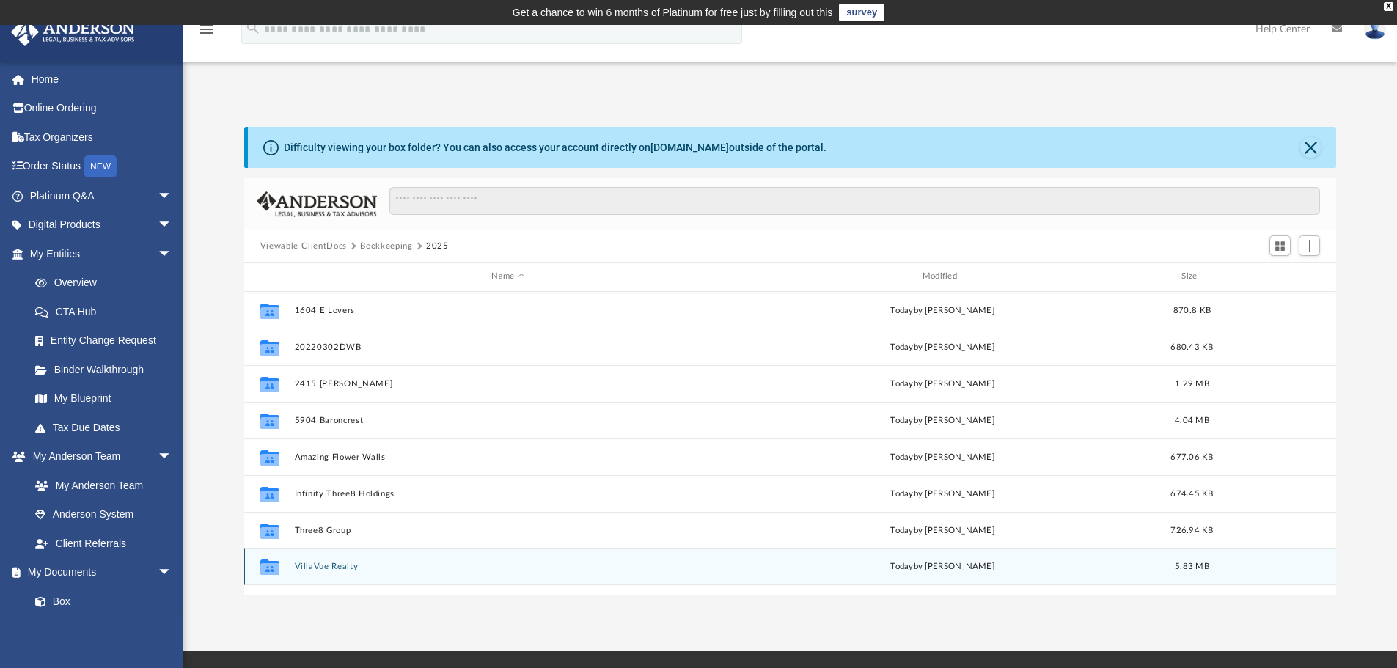
click at [320, 569] on button "VillaVue Realty" at bounding box center [507, 567] width 427 height 10
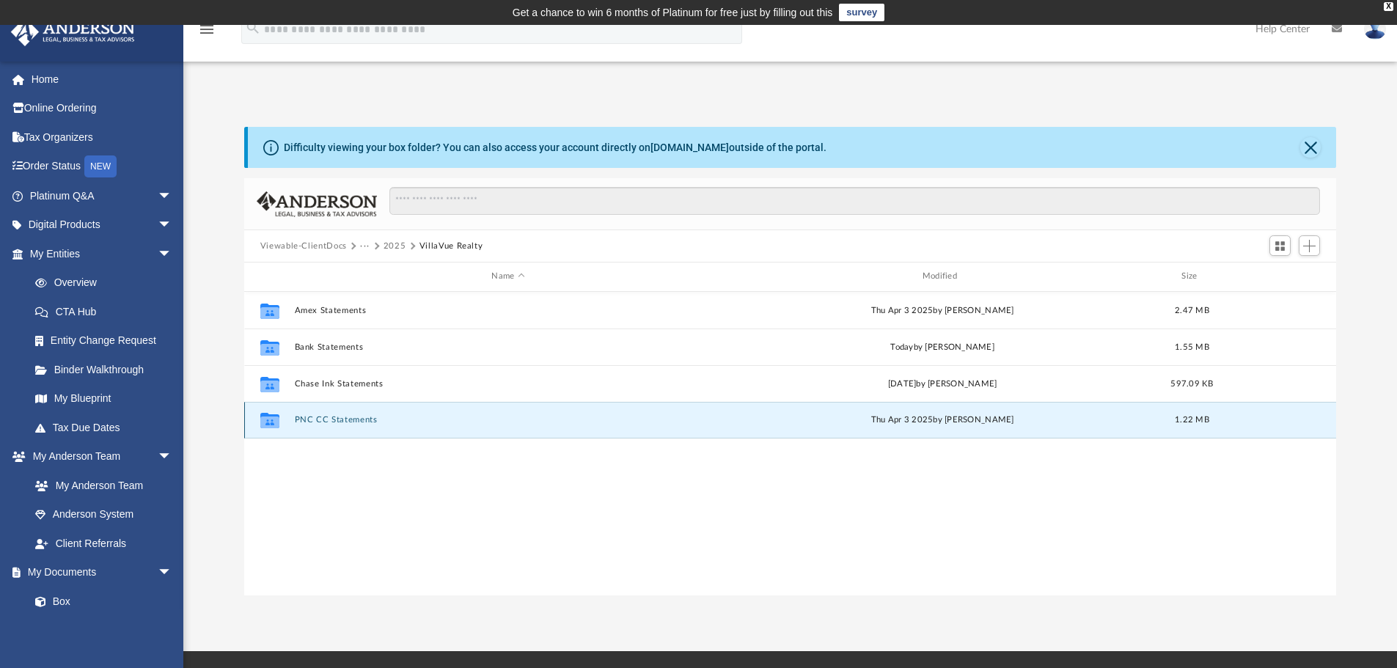
click at [317, 419] on button "PNC CC Statements" at bounding box center [507, 420] width 427 height 10
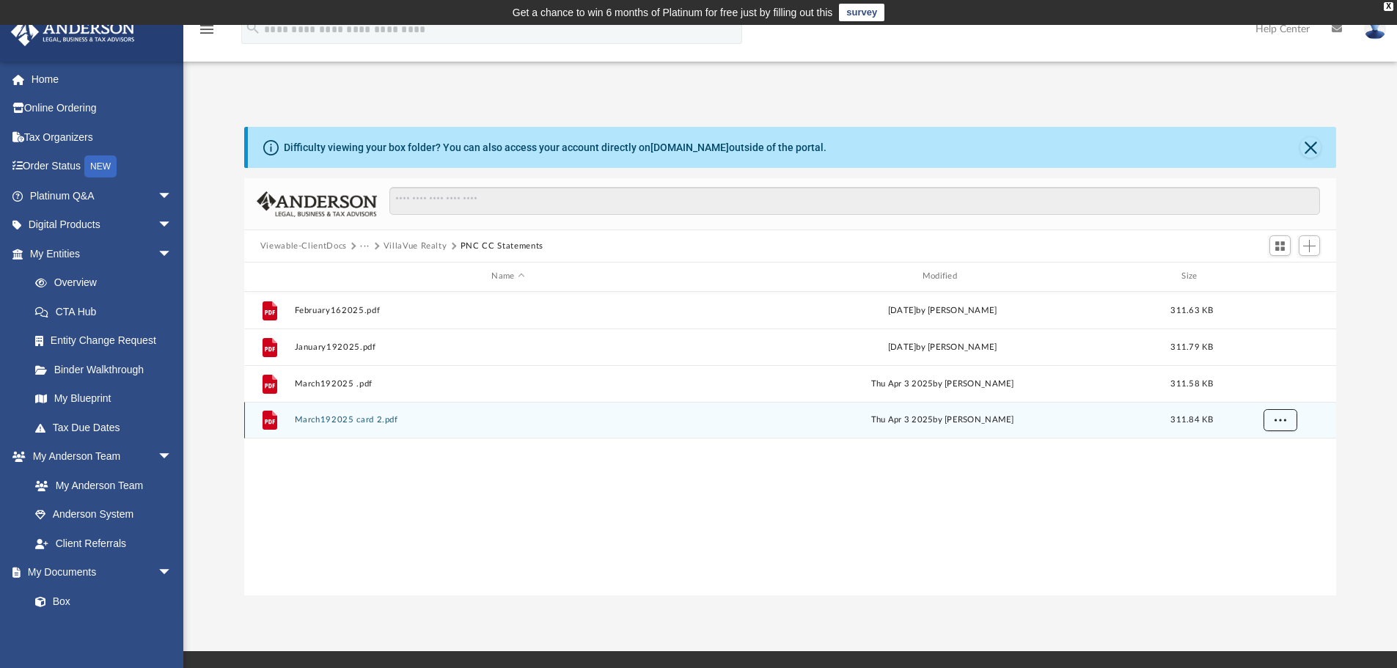
click at [1279, 418] on span "More options" at bounding box center [1280, 420] width 12 height 8
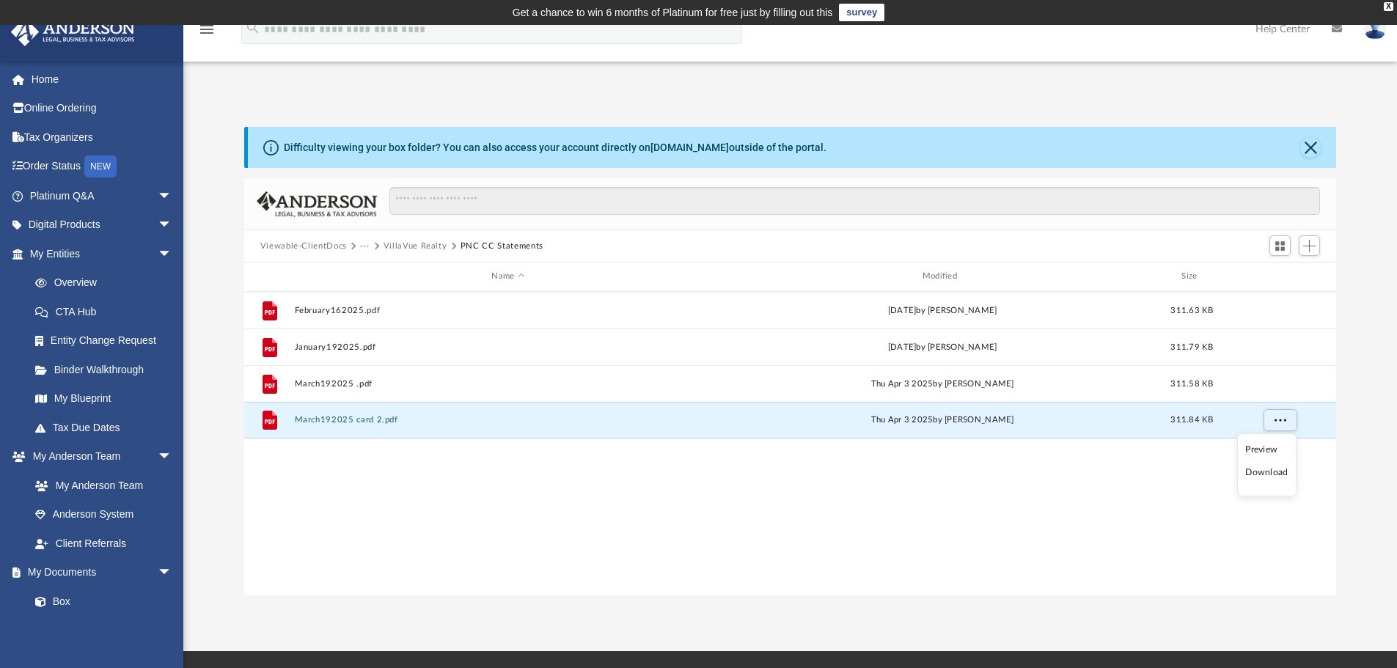
click at [1002, 546] on div "File February162025.pdf Mon Mar 10 2025 by Angela Crescini 311.63 KB File Janua…" at bounding box center [790, 444] width 1092 height 304
click at [1321, 250] on div at bounding box center [1294, 245] width 59 height 27
click at [1312, 249] on span "Add" at bounding box center [1309, 246] width 12 height 12
click at [1278, 268] on li "Upload" at bounding box center [1288, 275] width 47 height 15
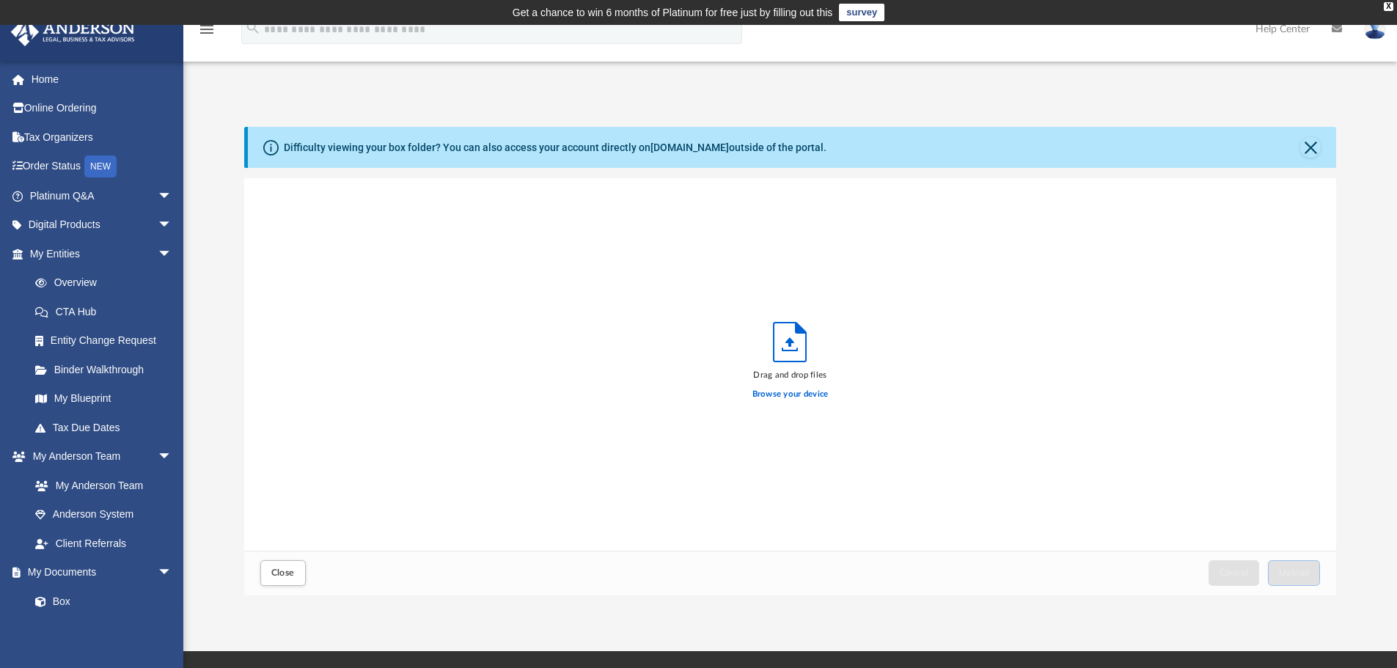
scroll to position [361, 1081]
click at [794, 381] on div "Browse your device" at bounding box center [790, 394] width 76 height 26
click at [795, 392] on label "Browse your device" at bounding box center [790, 394] width 76 height 13
click at [0, 0] on input "Browse your device" at bounding box center [0, 0] width 0 height 0
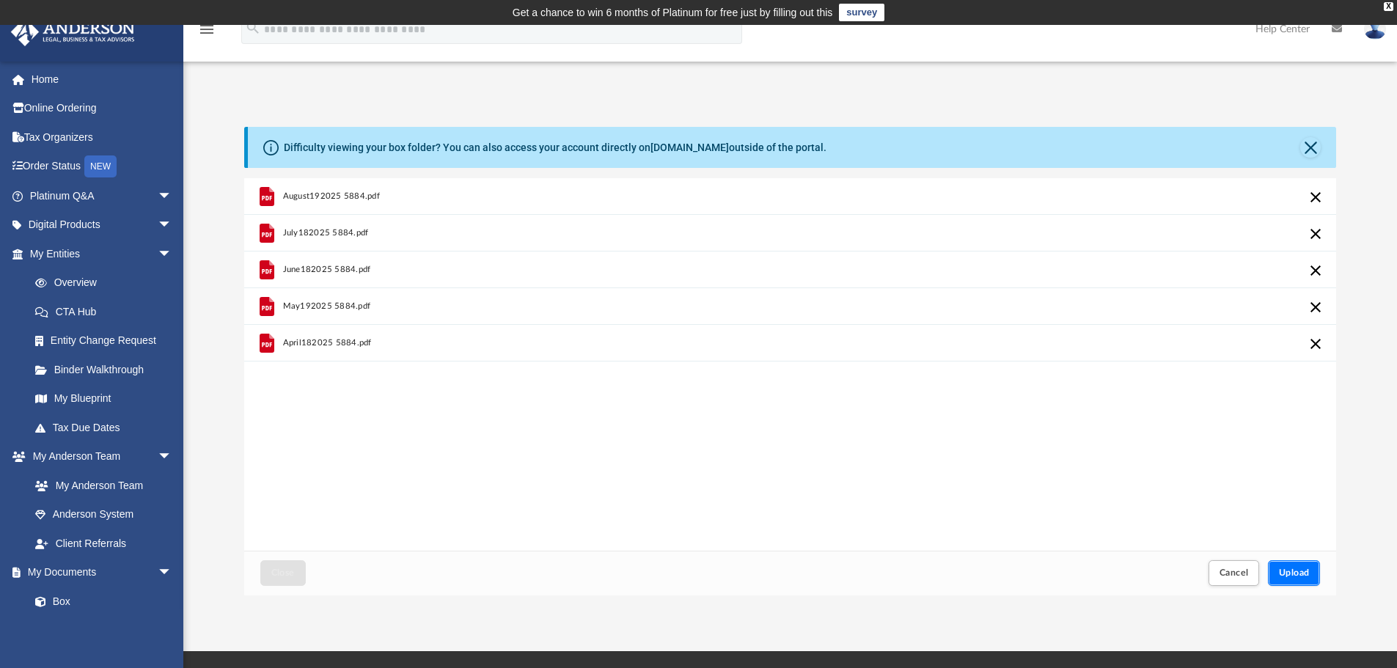
click at [1291, 573] on span "Upload" at bounding box center [1294, 572] width 31 height 9
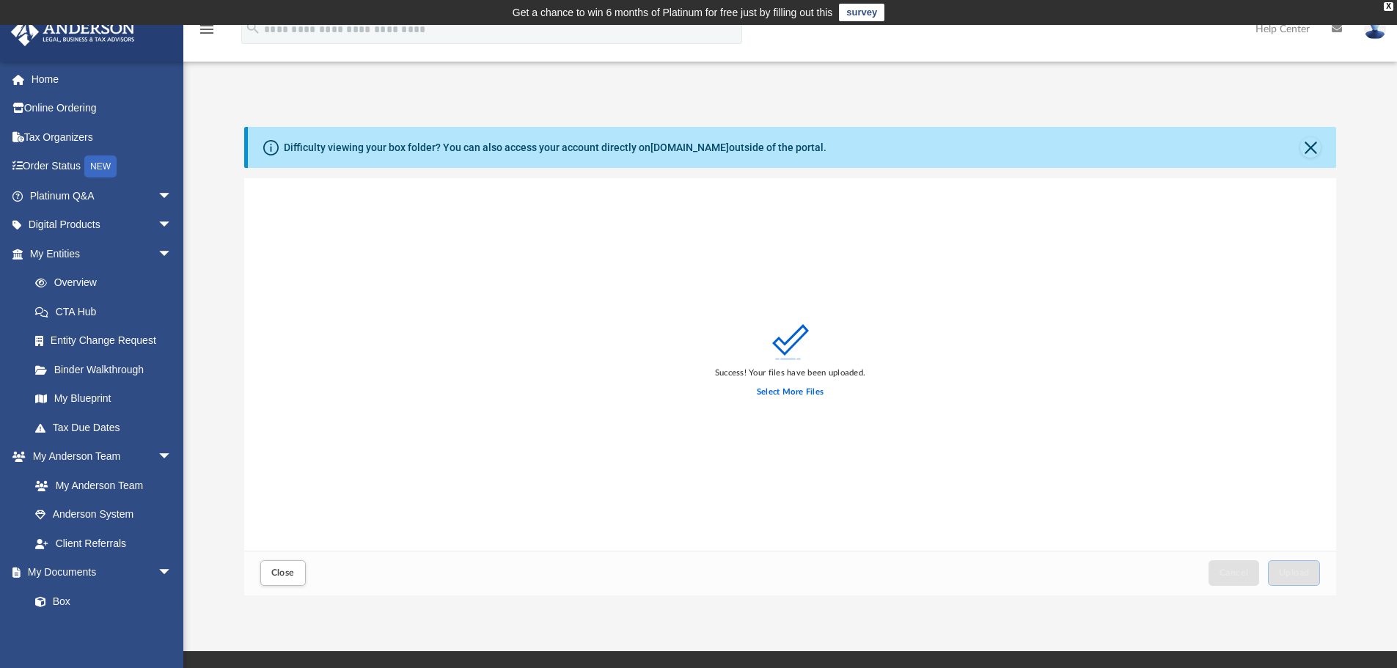
click at [307, 584] on div "Close" at bounding box center [283, 573] width 52 height 32
click at [300, 579] on button "Close" at bounding box center [282, 573] width 45 height 26
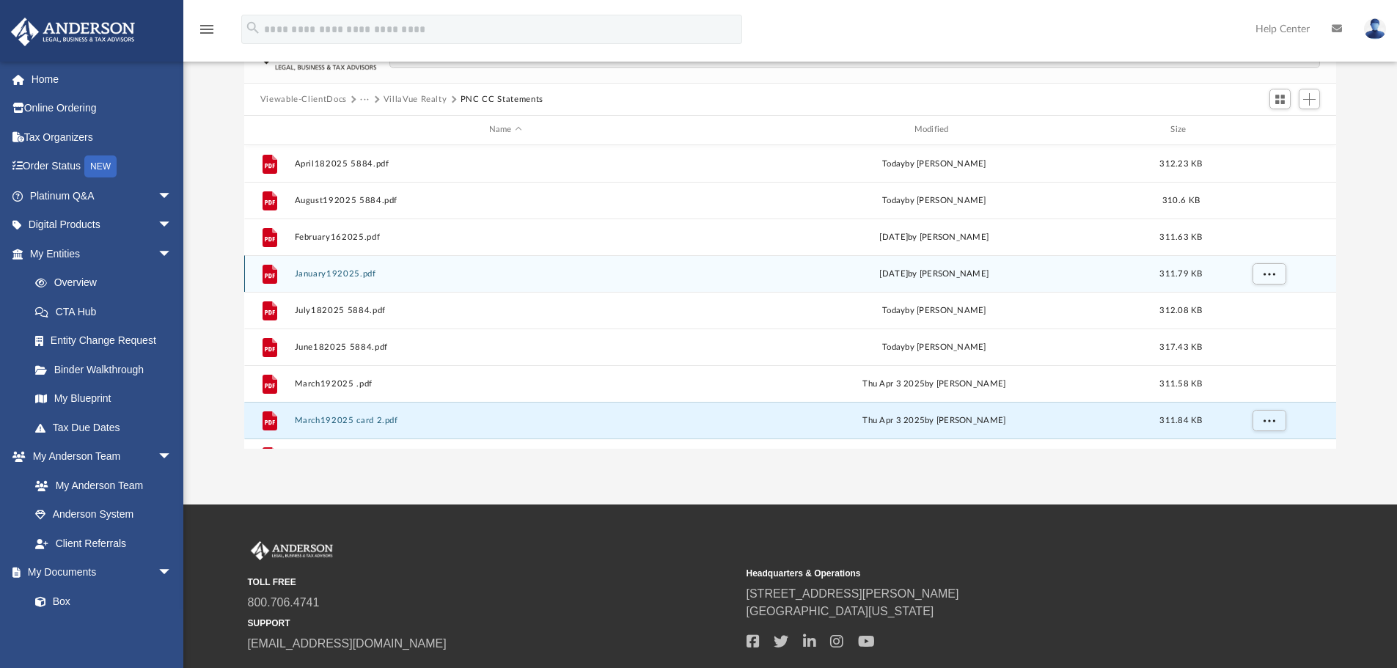
scroll to position [0, 0]
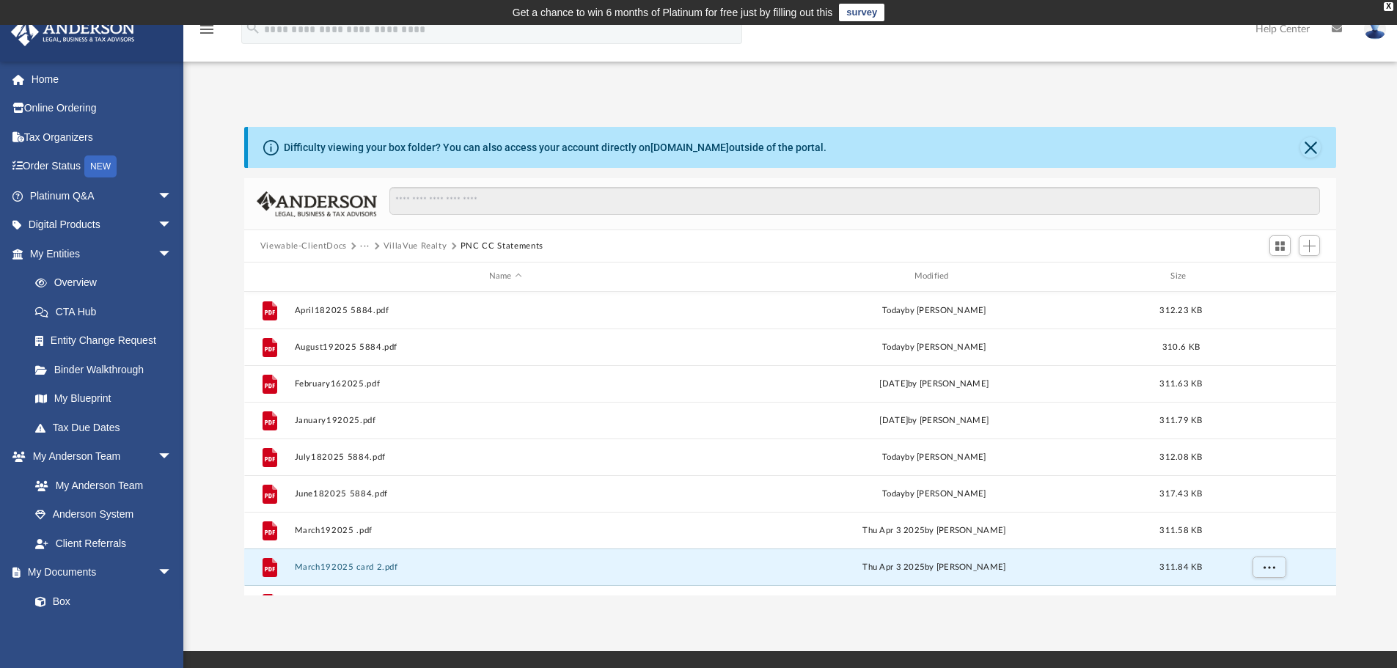
click at [368, 246] on button "···" at bounding box center [365, 246] width 10 height 13
click at [370, 270] on li "Bookkeeping" at bounding box center [394, 271] width 53 height 15
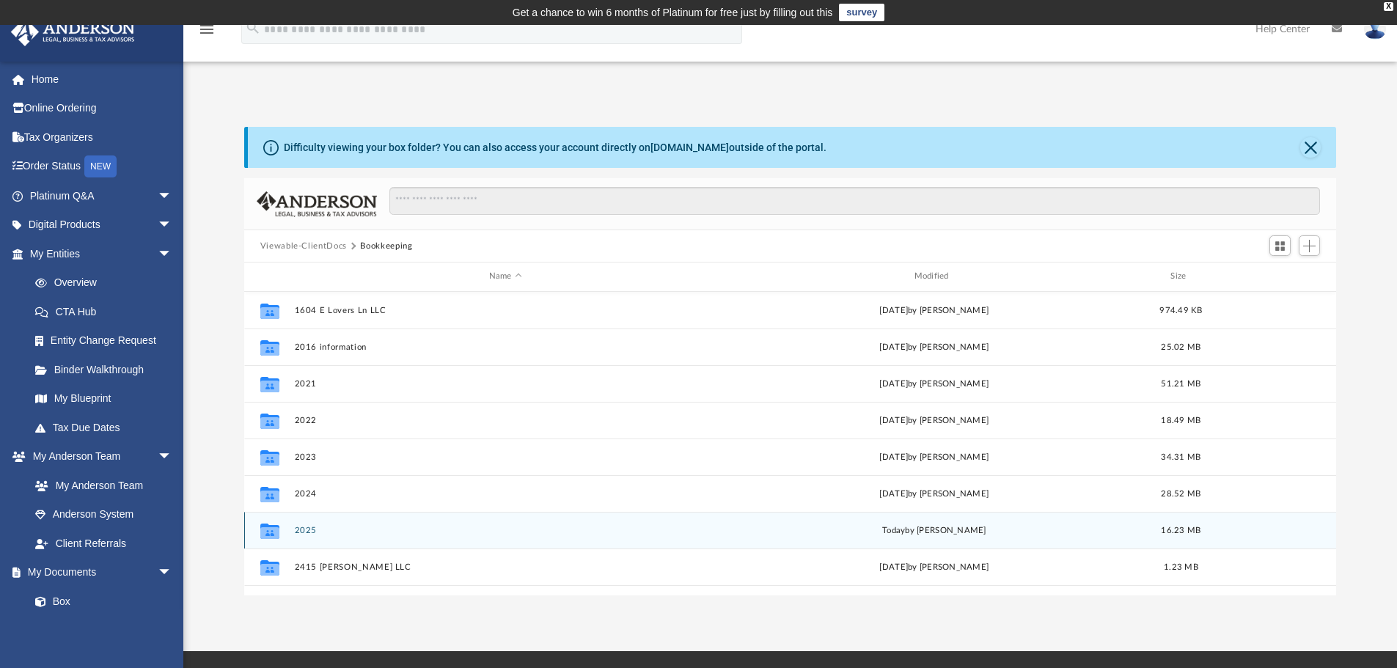
click at [301, 532] on button "2025" at bounding box center [505, 531] width 422 height 10
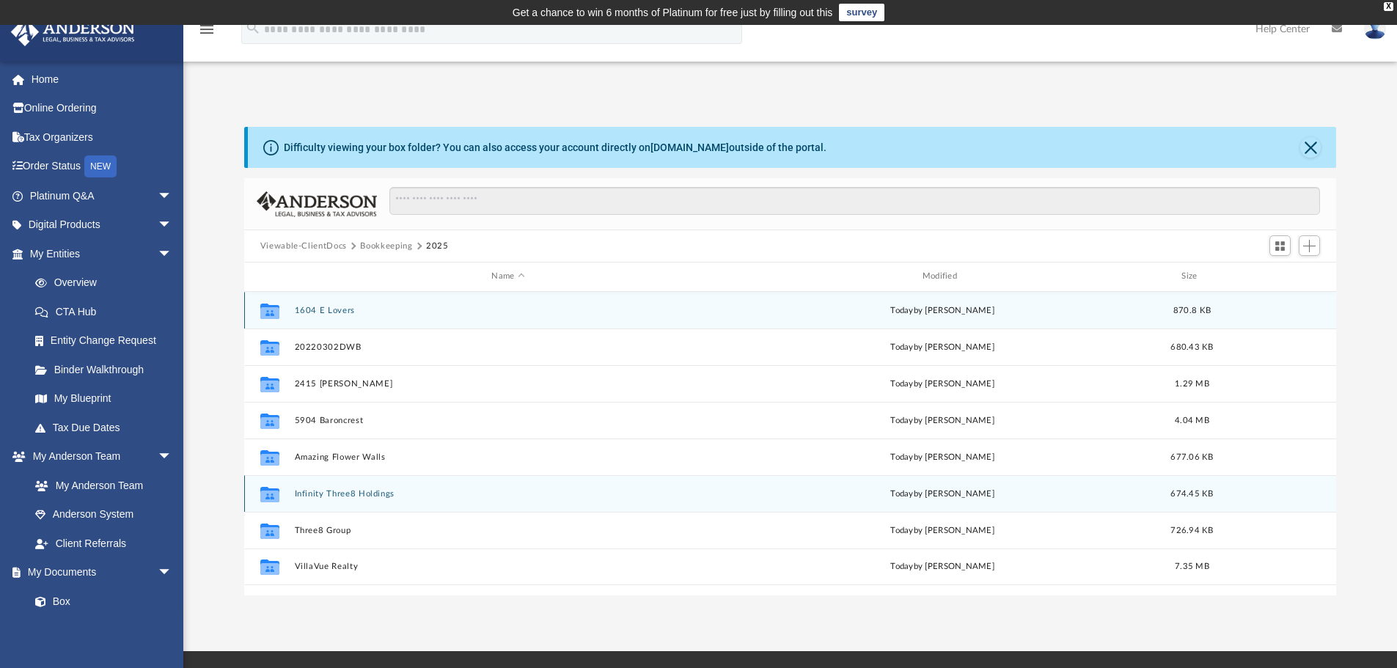
scroll to position [73, 0]
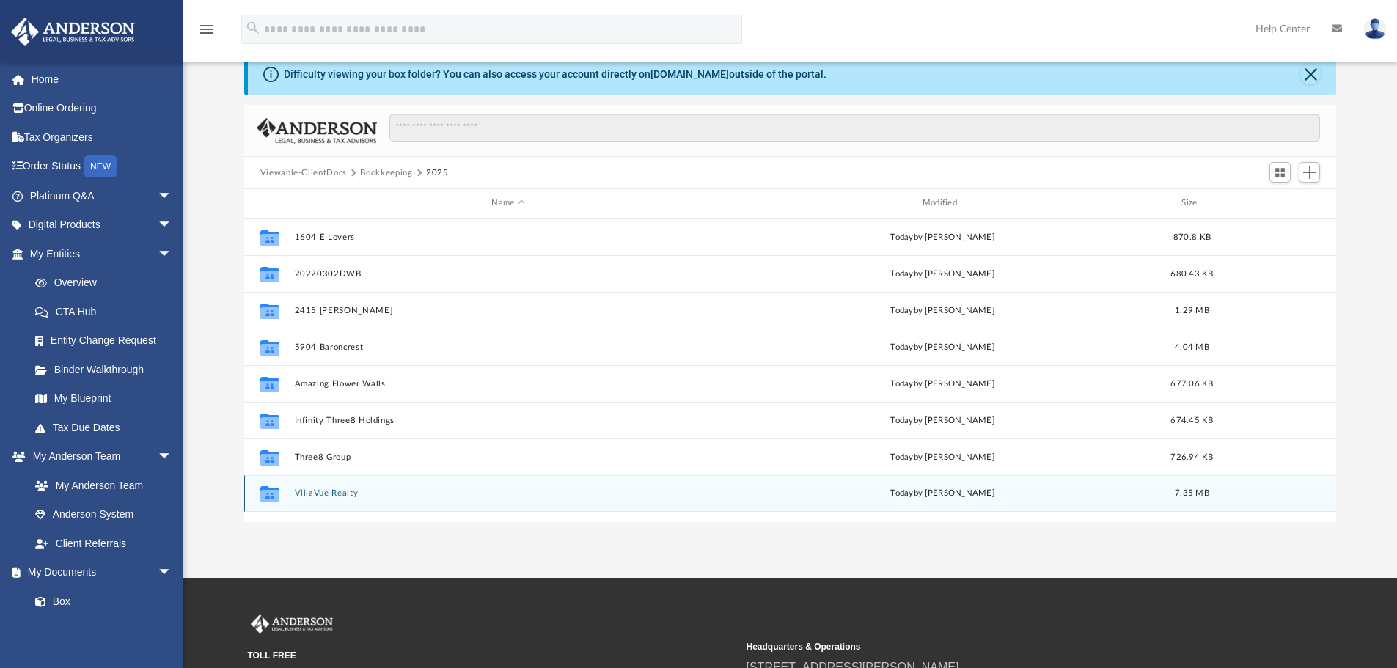
click at [337, 486] on div "Collaborated Folder VillaVue Realty today by Angela Crescini 7.35 MB" at bounding box center [790, 493] width 1092 height 37
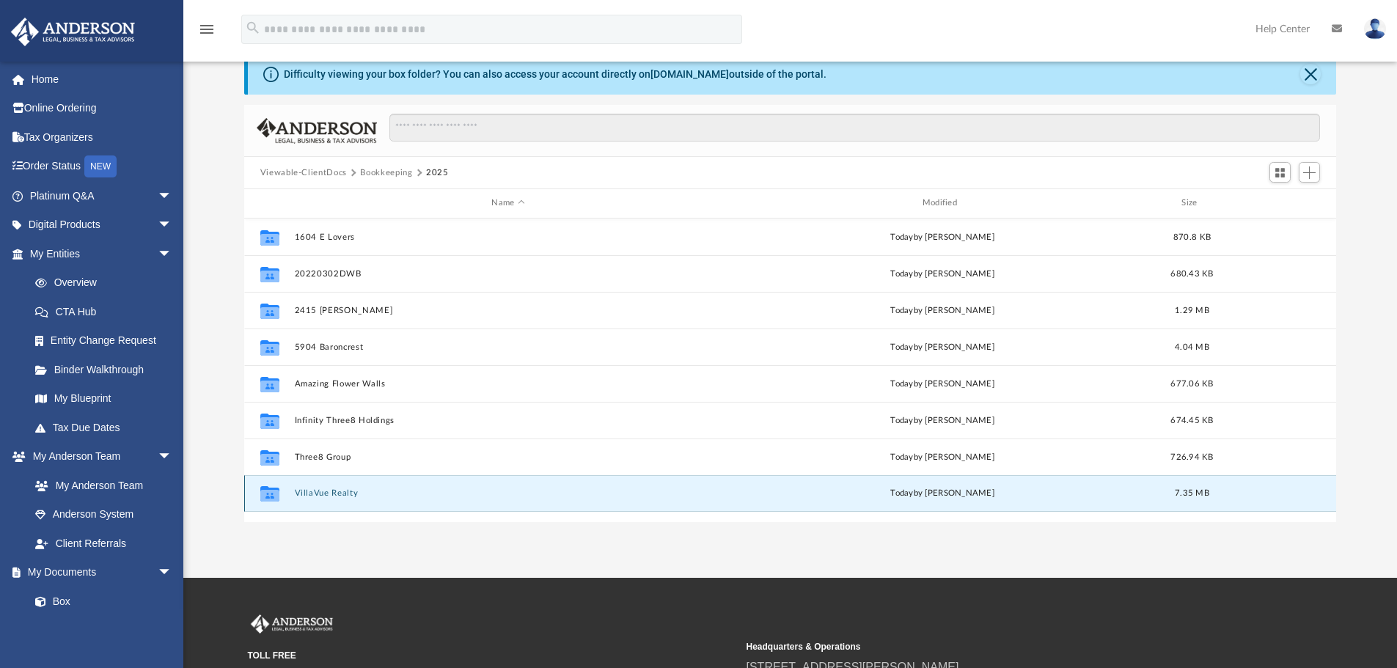
click at [334, 500] on div "Collaborated Folder VillaVue Realty today by Angela Crescini 7.35 MB" at bounding box center [790, 493] width 1092 height 37
click at [335, 494] on button "VillaVue Realty" at bounding box center [507, 493] width 427 height 10
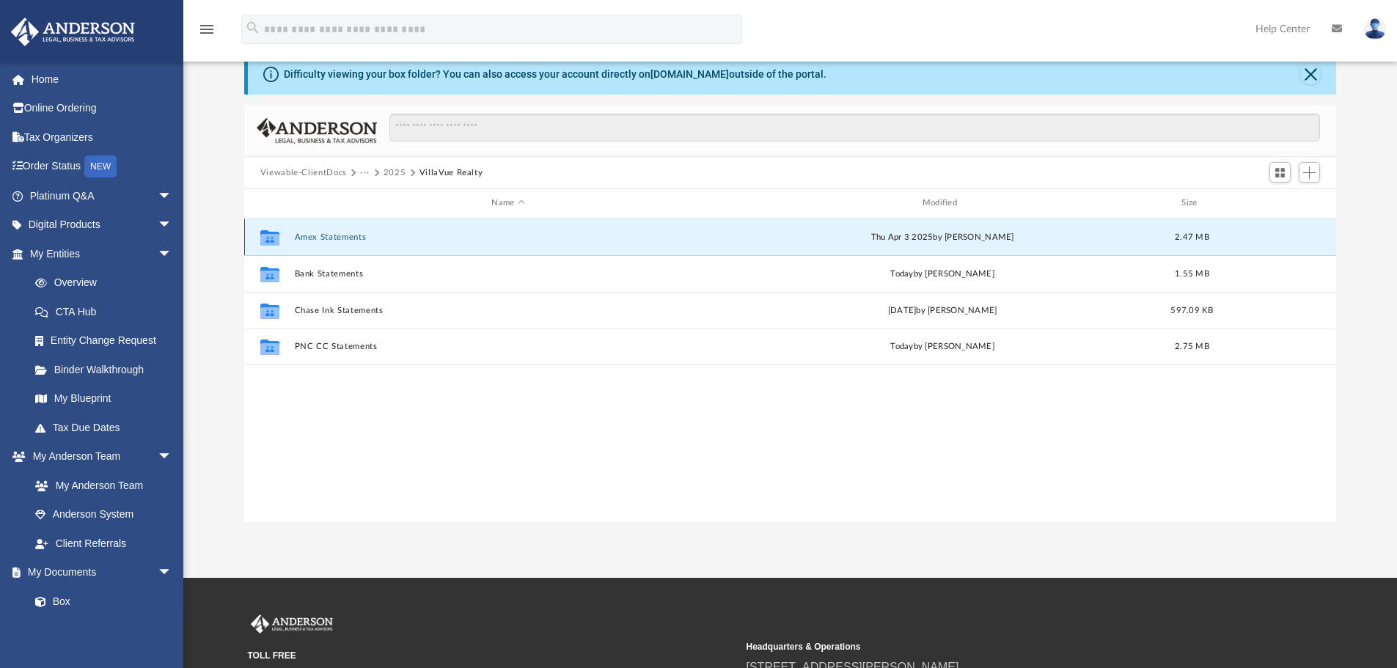
click at [315, 236] on button "Amex Statements" at bounding box center [507, 237] width 427 height 10
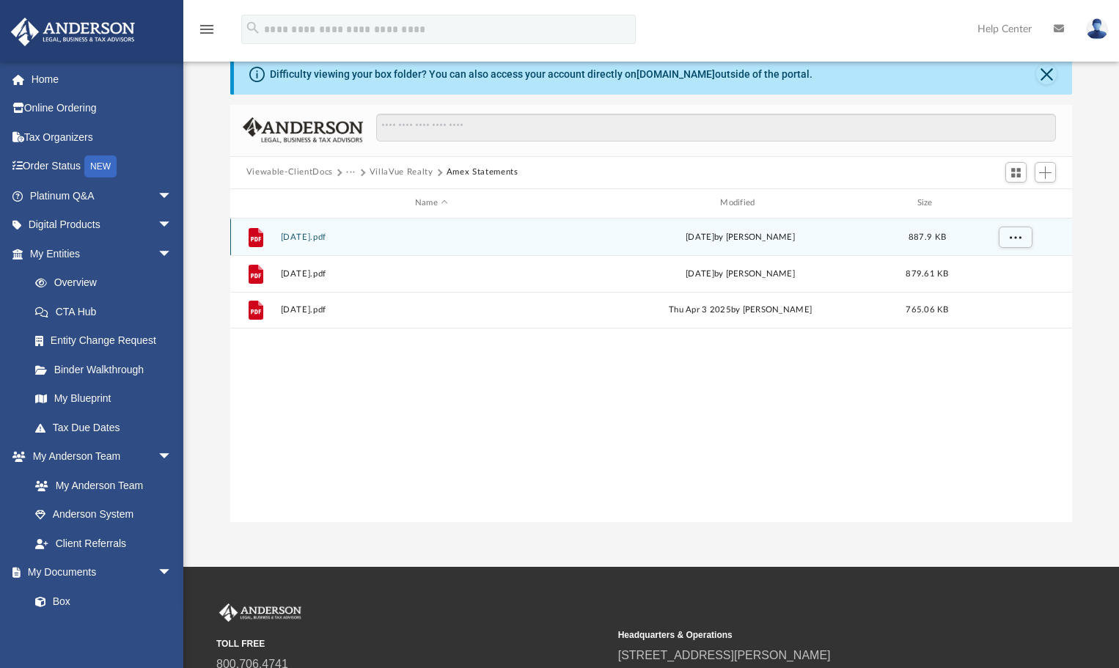
scroll to position [323, 831]
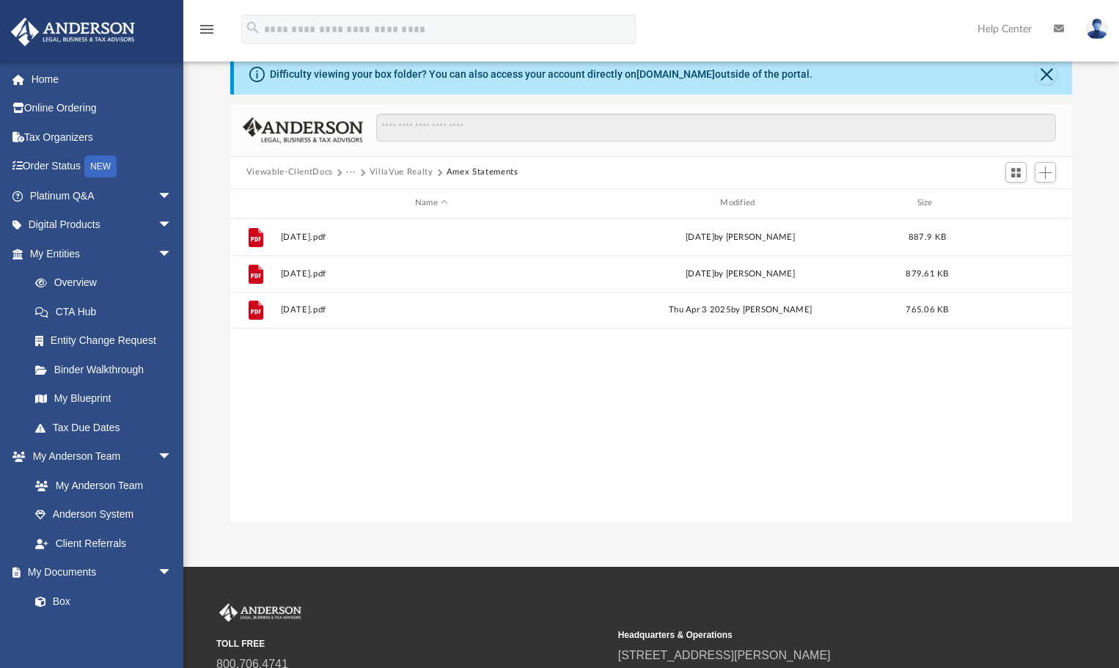
click at [341, 170] on span "Viewable-ClientDocs" at bounding box center [296, 172] width 100 height 13
click at [351, 169] on button "···" at bounding box center [351, 172] width 10 height 13
click at [356, 223] on li "2025" at bounding box center [380, 220] width 53 height 15
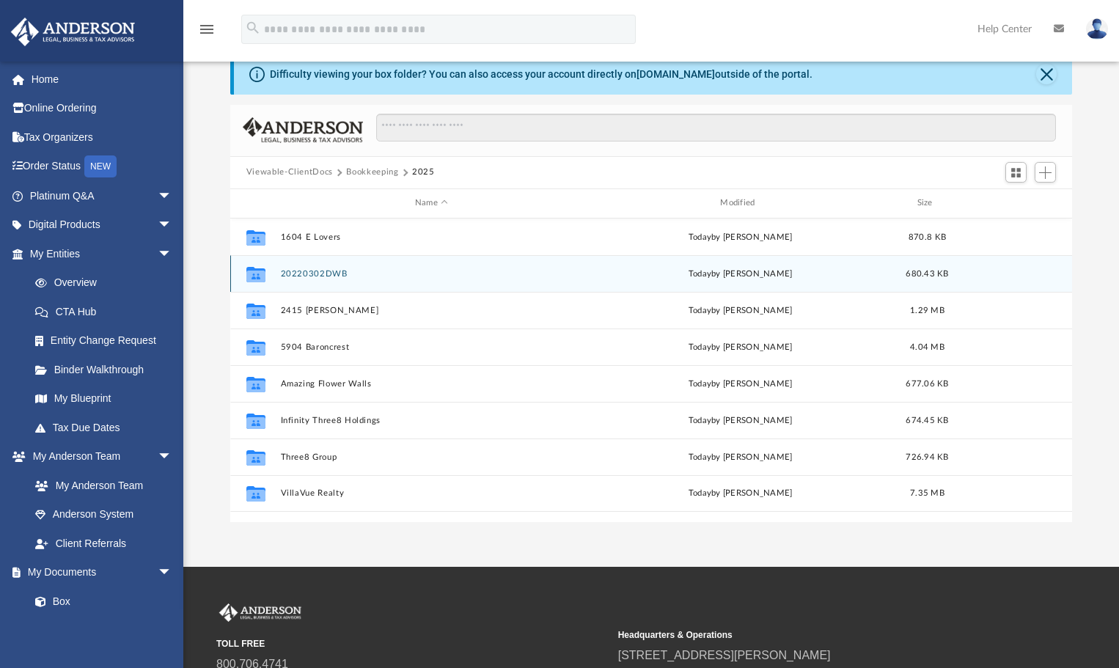
click at [325, 274] on button "20220302DWB" at bounding box center [431, 273] width 302 height 10
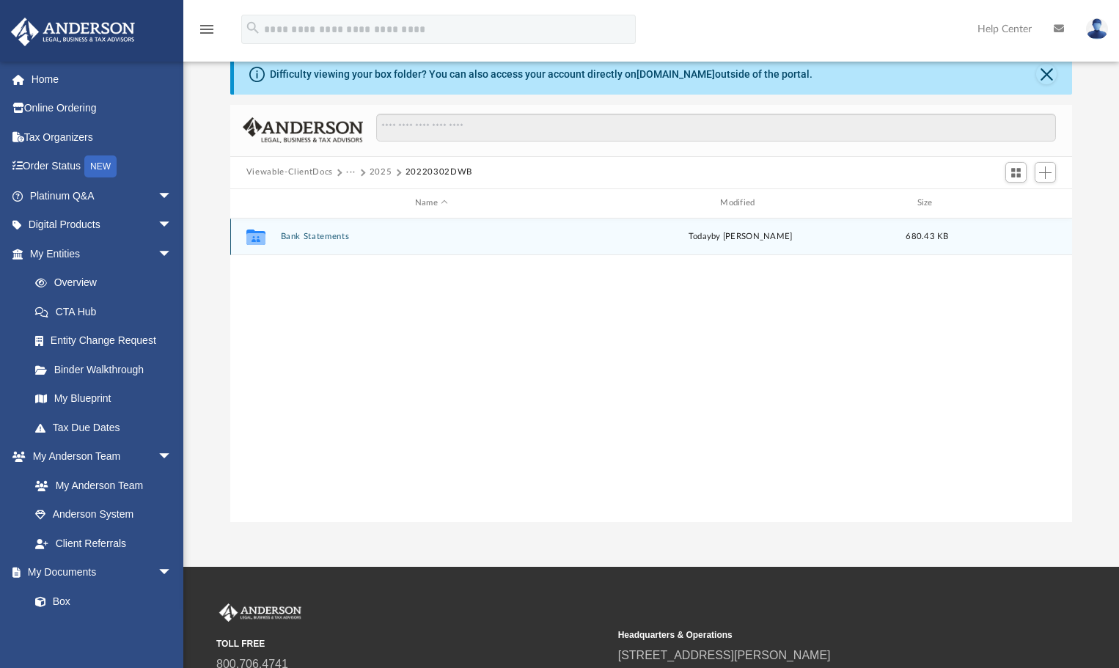
click at [323, 239] on button "Bank Statements" at bounding box center [431, 237] width 302 height 10
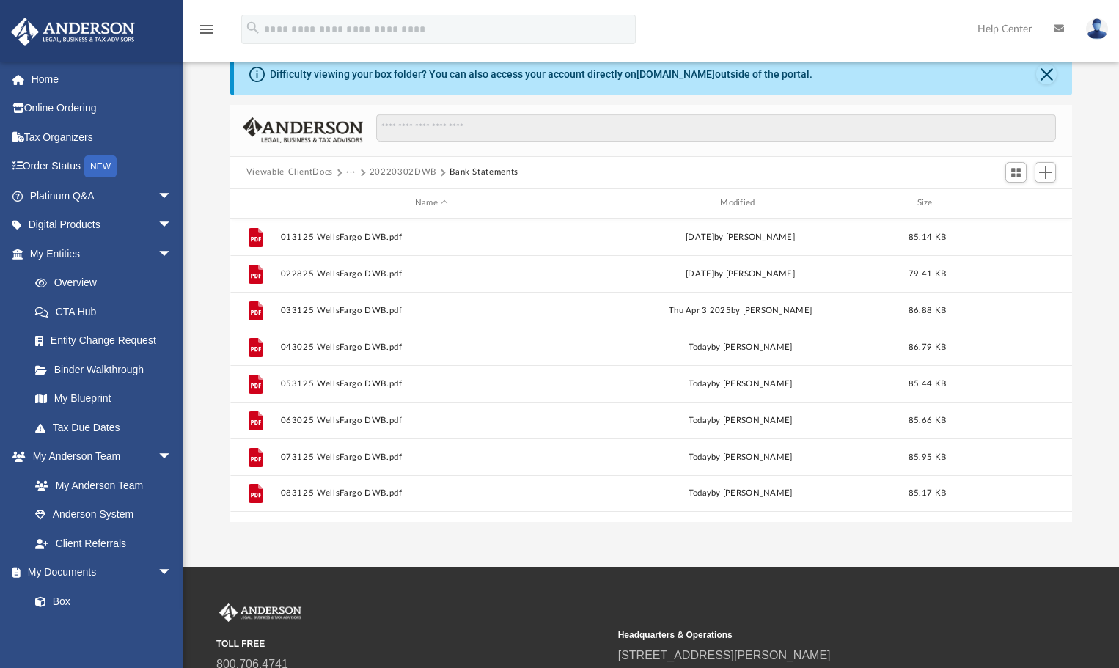
click at [353, 172] on button "···" at bounding box center [351, 172] width 10 height 13
